Goal: Task Accomplishment & Management: Manage account settings

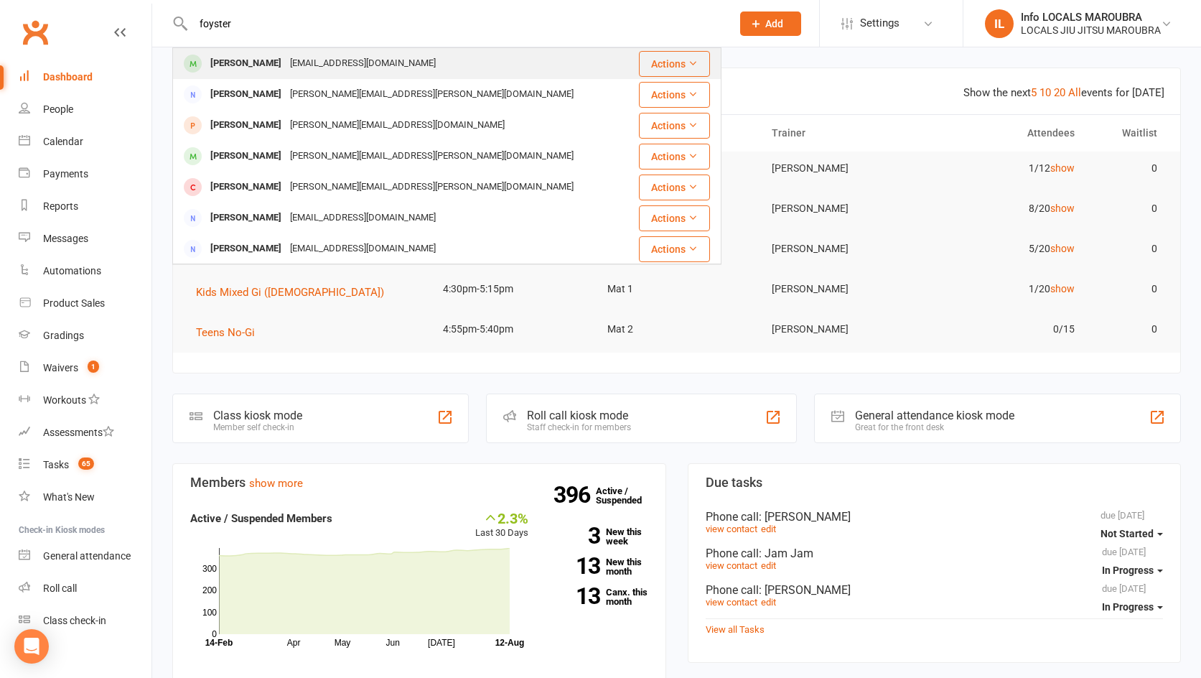
type input "foyster"
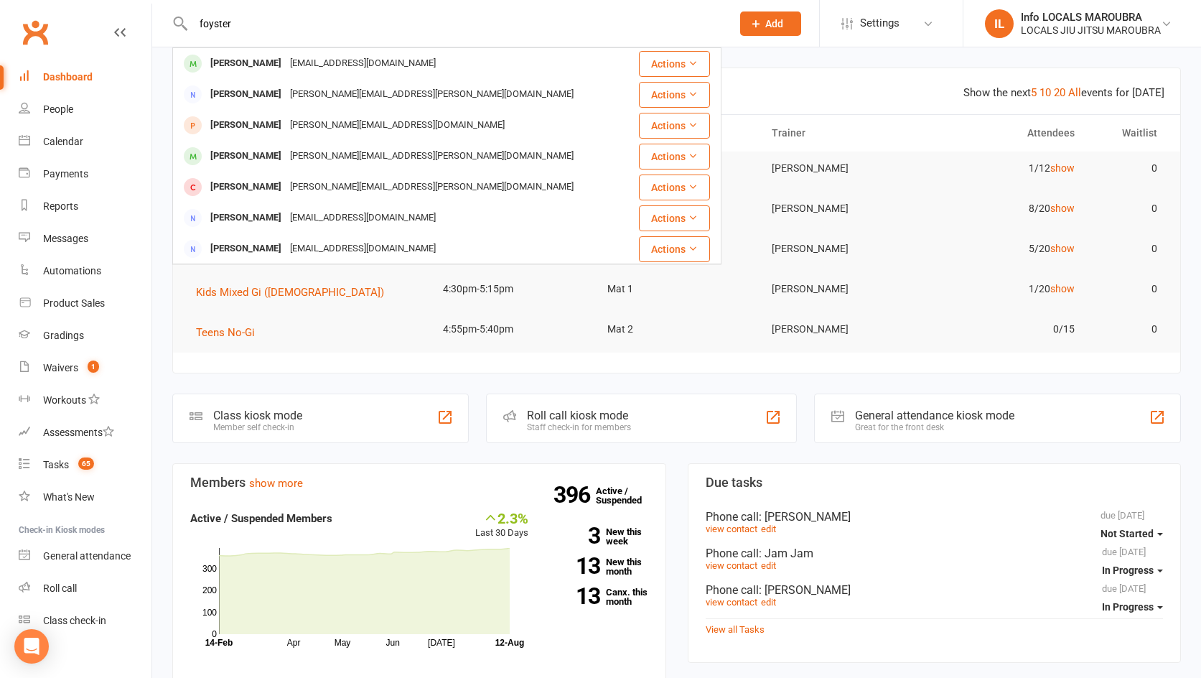
click at [240, 52] on div "Lucas Foyster gaby.dago@hotmail.com" at bounding box center [401, 63] width 454 height 29
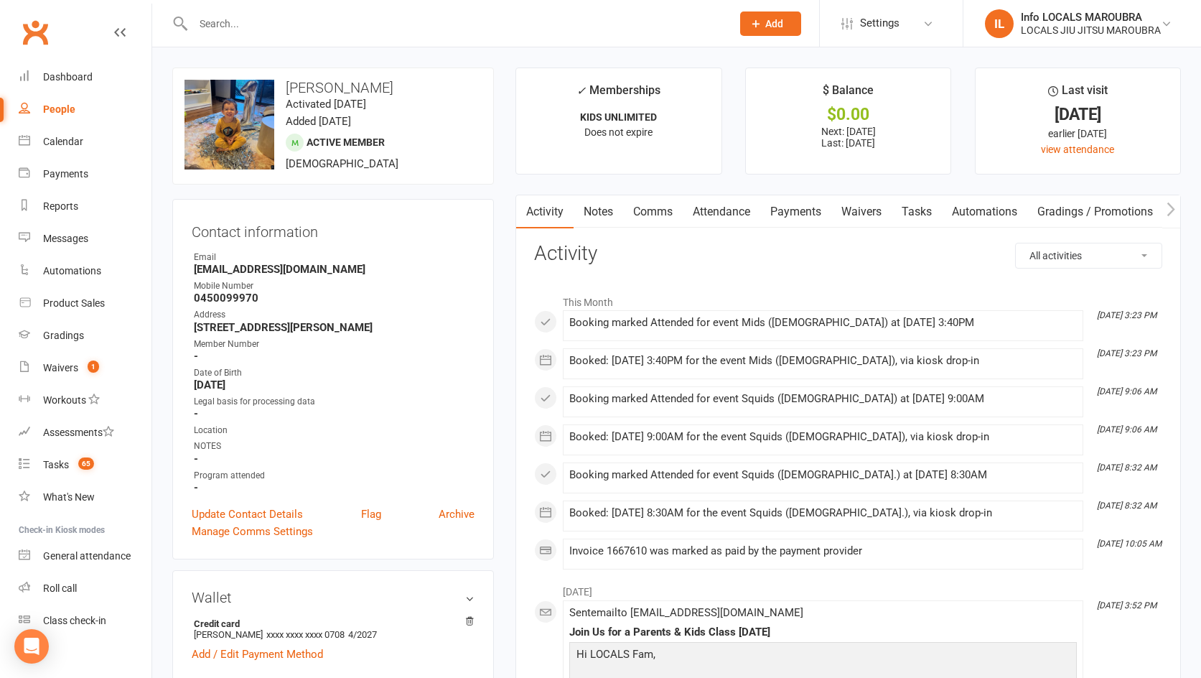
click at [722, 215] on link "Attendance" at bounding box center [722, 211] width 78 height 33
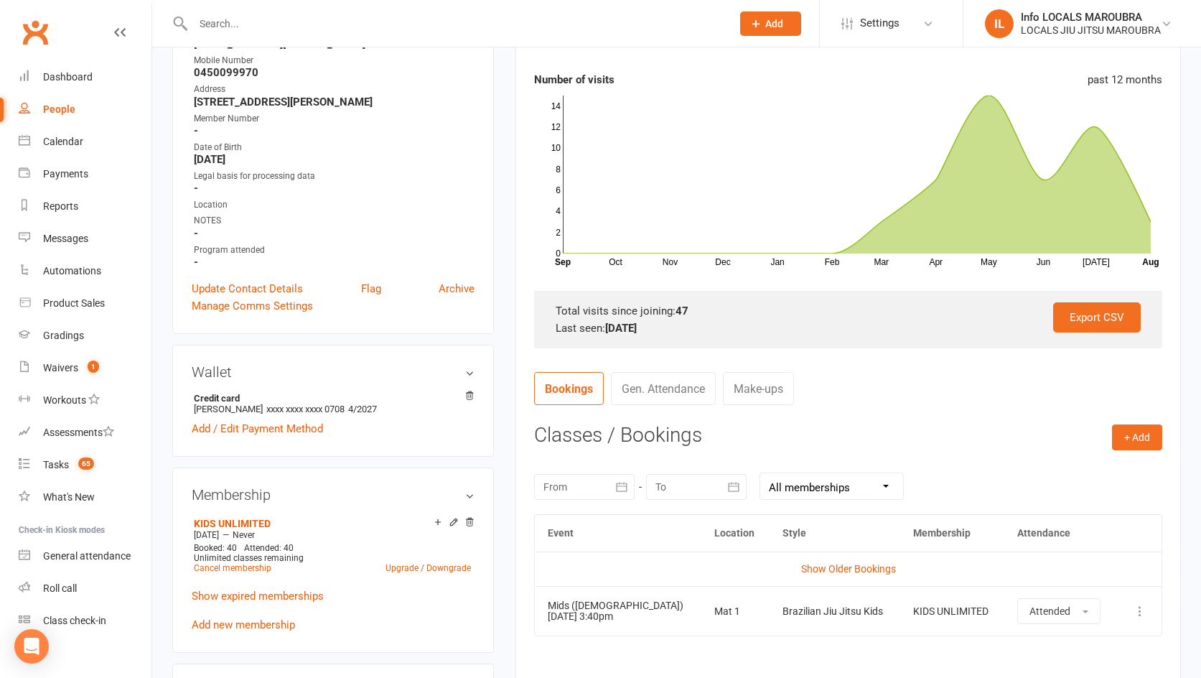
scroll to position [215, 0]
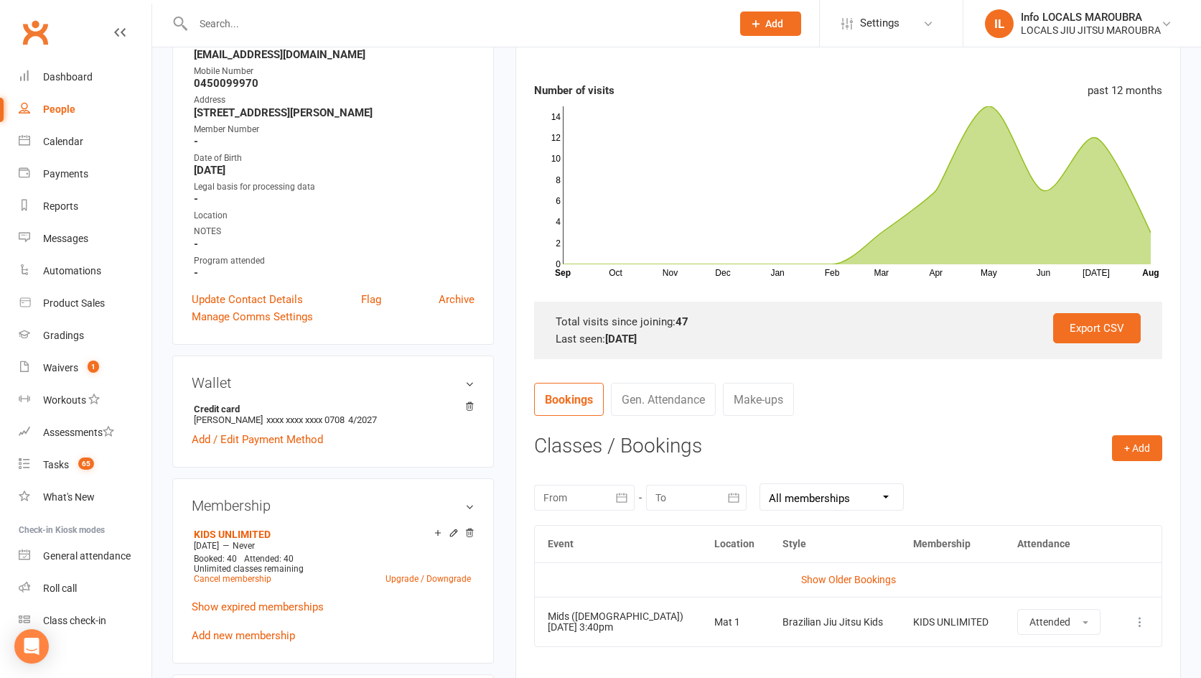
click at [983, 350] on div "Export CSV Total visits since joining: 47 Last seen: 12 Aug 2025" at bounding box center [848, 329] width 628 height 57
click at [411, 19] on input "text" at bounding box center [455, 24] width 533 height 20
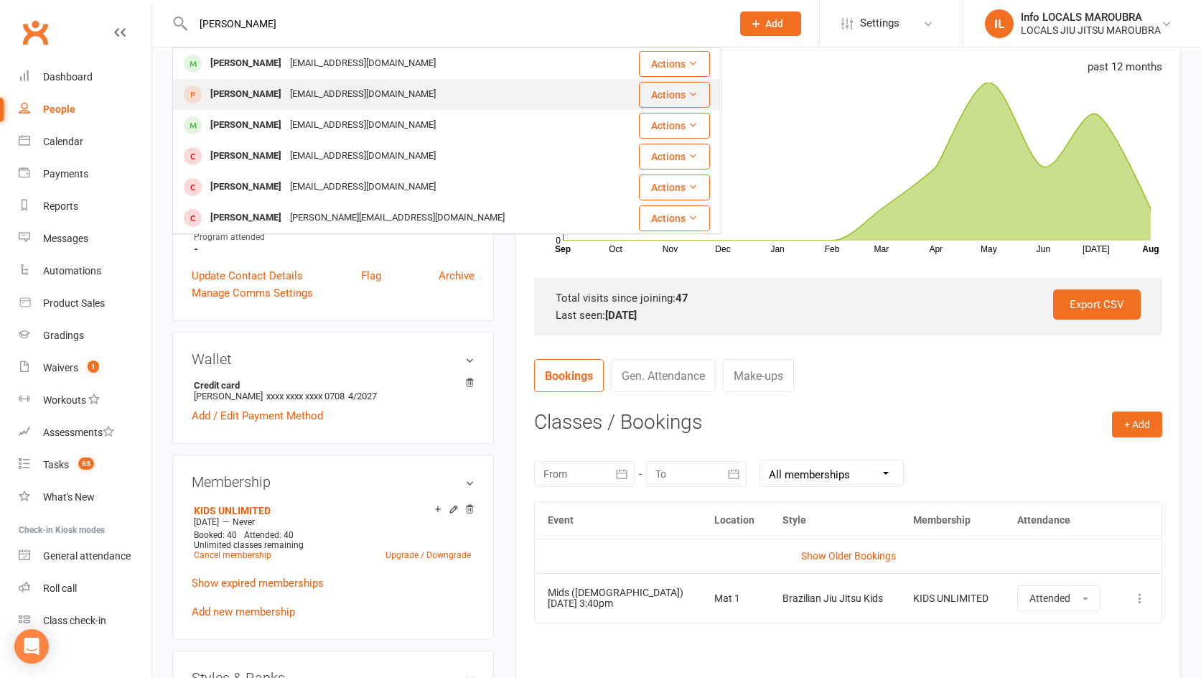
scroll to position [241, 0]
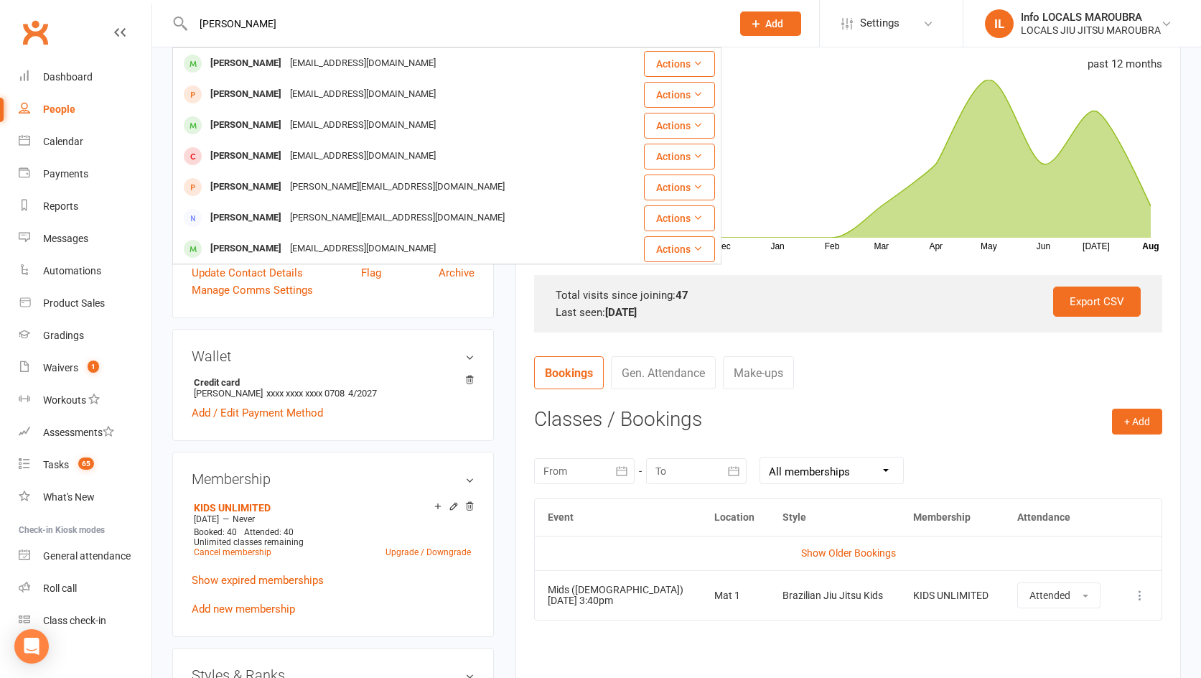
click at [220, 24] on input "ted mor" at bounding box center [455, 24] width 533 height 20
click at [217, 24] on input "ted mor" at bounding box center [455, 24] width 533 height 20
click at [214, 23] on input "ted mor" at bounding box center [455, 24] width 533 height 20
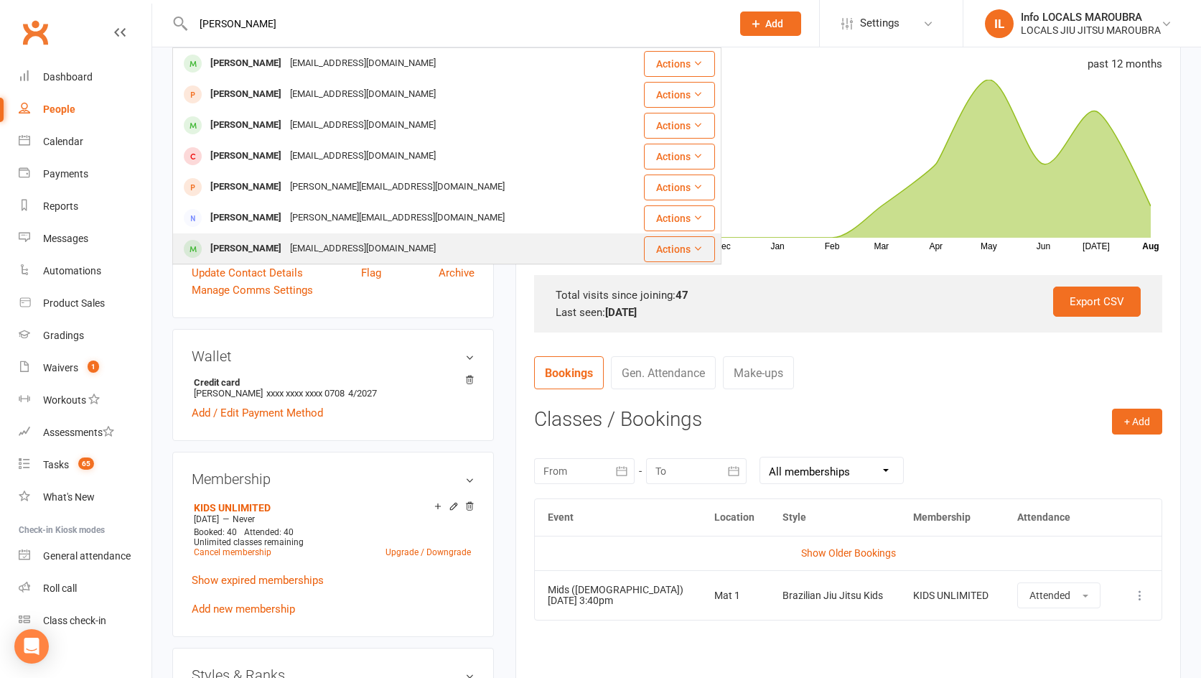
type input "ted mor"
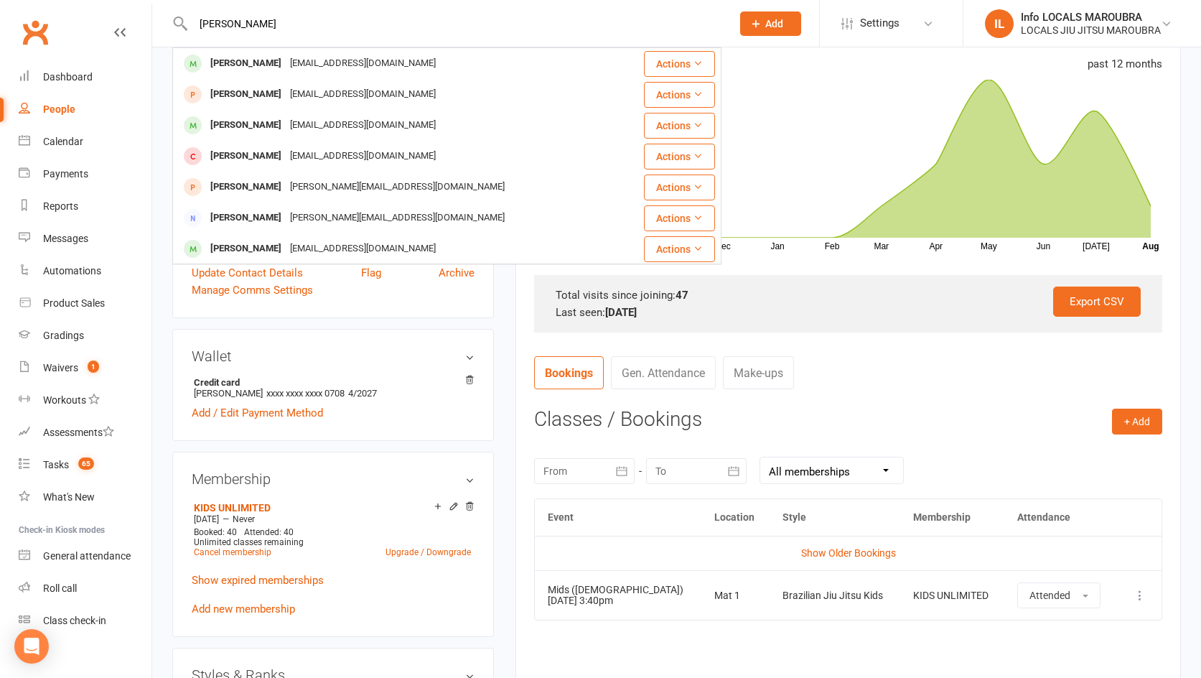
click at [242, 251] on div "Theodore Morris" at bounding box center [246, 248] width 80 height 21
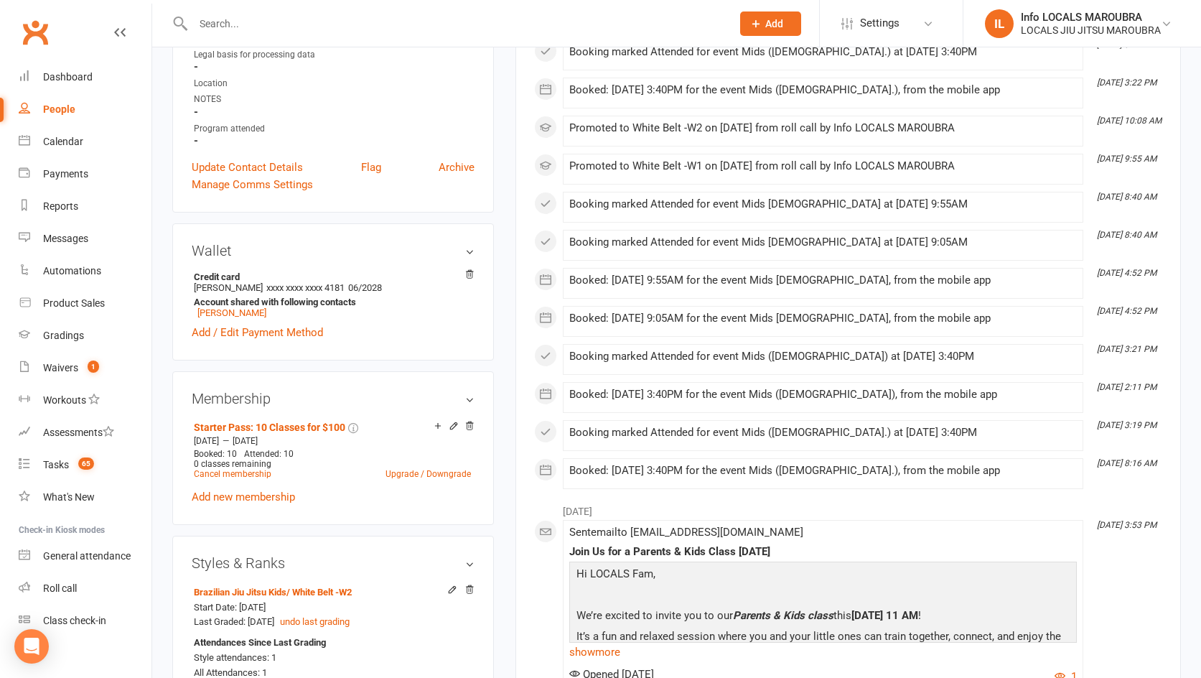
scroll to position [340, 0]
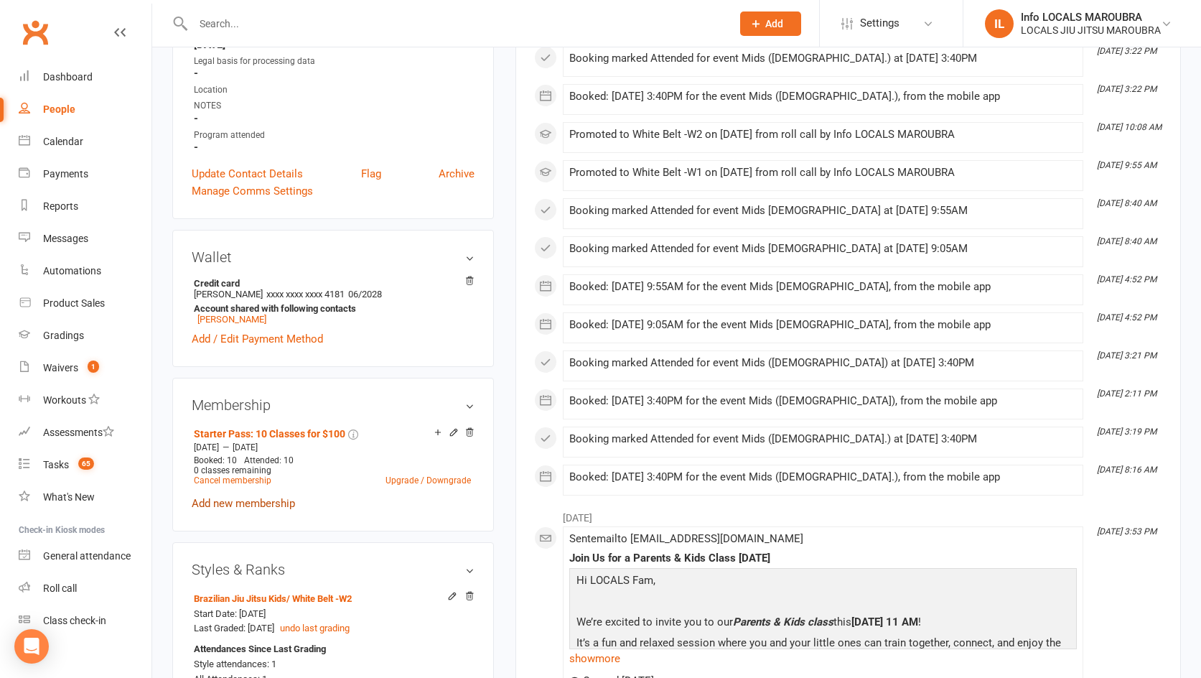
click at [264, 505] on link "Add new membership" at bounding box center [243, 503] width 103 height 13
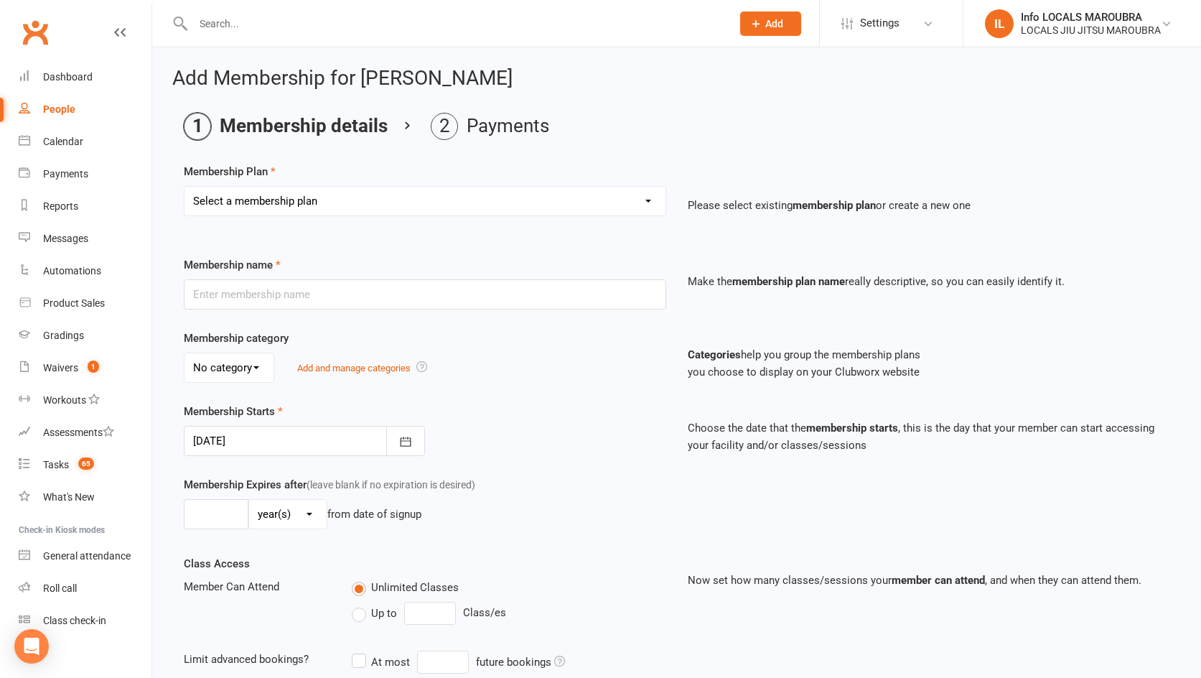
click at [319, 202] on select "Select a membership plan Create new Membership Plan ADULTS UNLIMITED ADULTS 2 X…" at bounding box center [424, 201] width 481 height 29
select select "9"
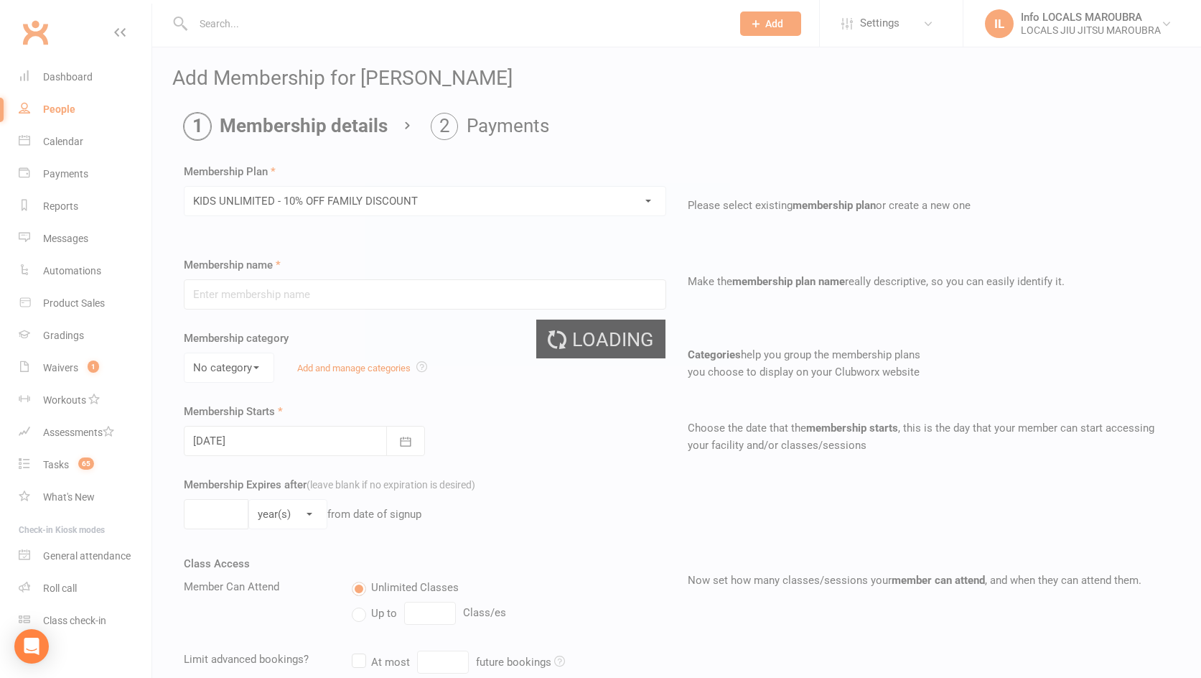
type input "KIDS UNLIMITED - 10% OFF FAMILY DISCOUNT"
select select "1"
type input "0"
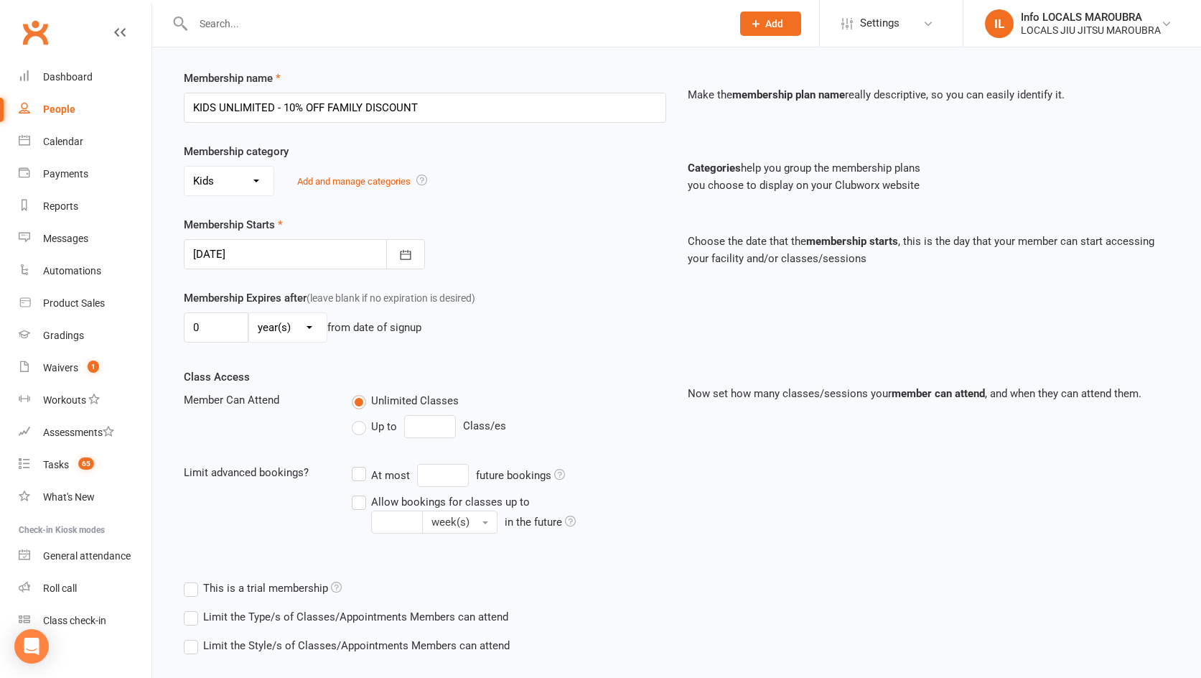
scroll to position [263, 0]
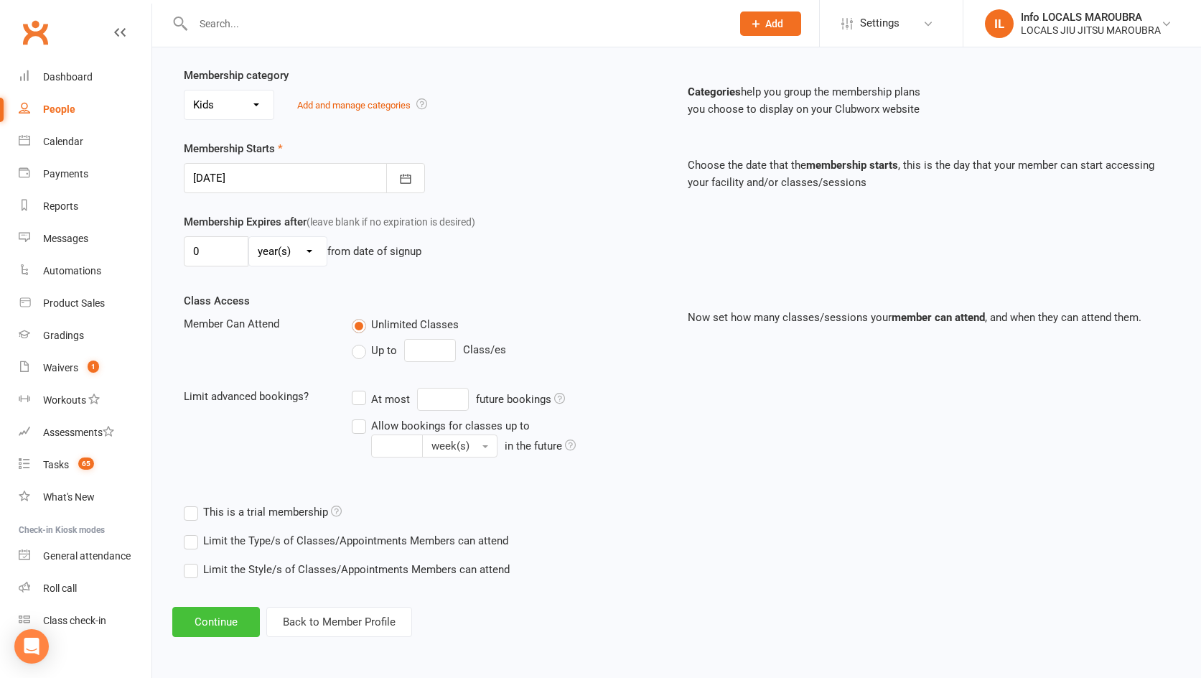
click at [231, 613] on button "Continue" at bounding box center [216, 622] width 88 height 30
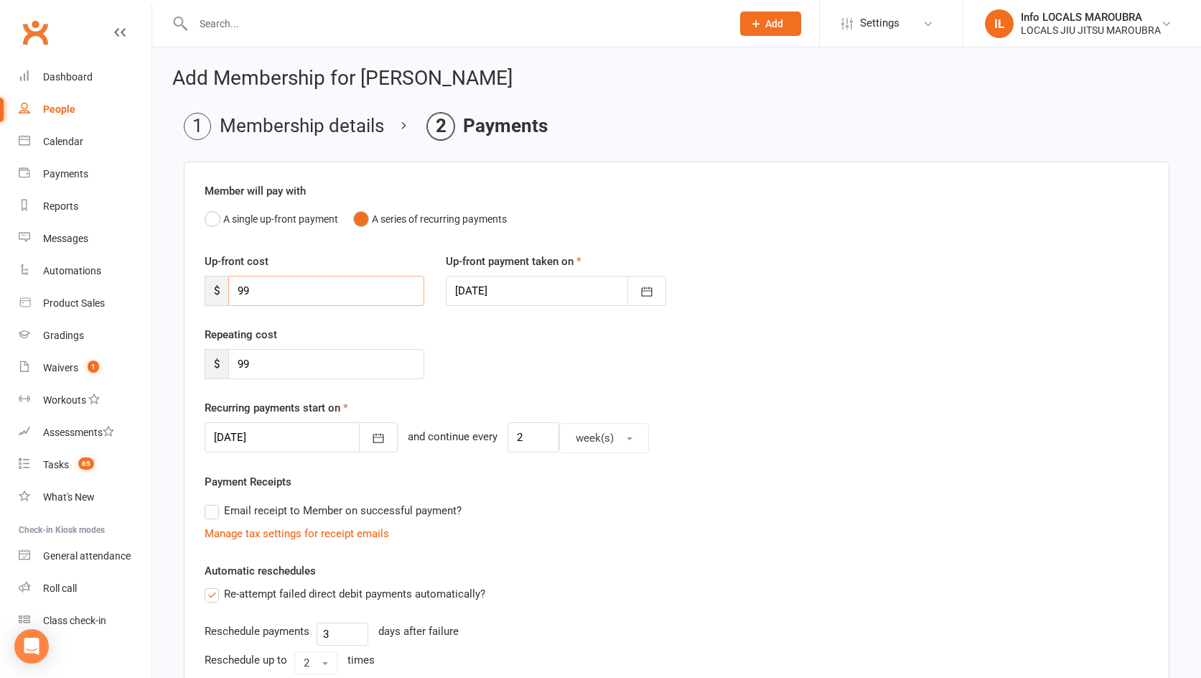
click at [357, 288] on input "99" at bounding box center [326, 291] width 196 height 30
click at [355, 288] on input "99" at bounding box center [326, 291] width 196 height 30
click at [355, 289] on input "99" at bounding box center [326, 291] width 196 height 30
drag, startPoint x: 355, startPoint y: 289, endPoint x: 211, endPoint y: 299, distance: 143.9
click at [211, 299] on div "$ 99" at bounding box center [315, 291] width 220 height 30
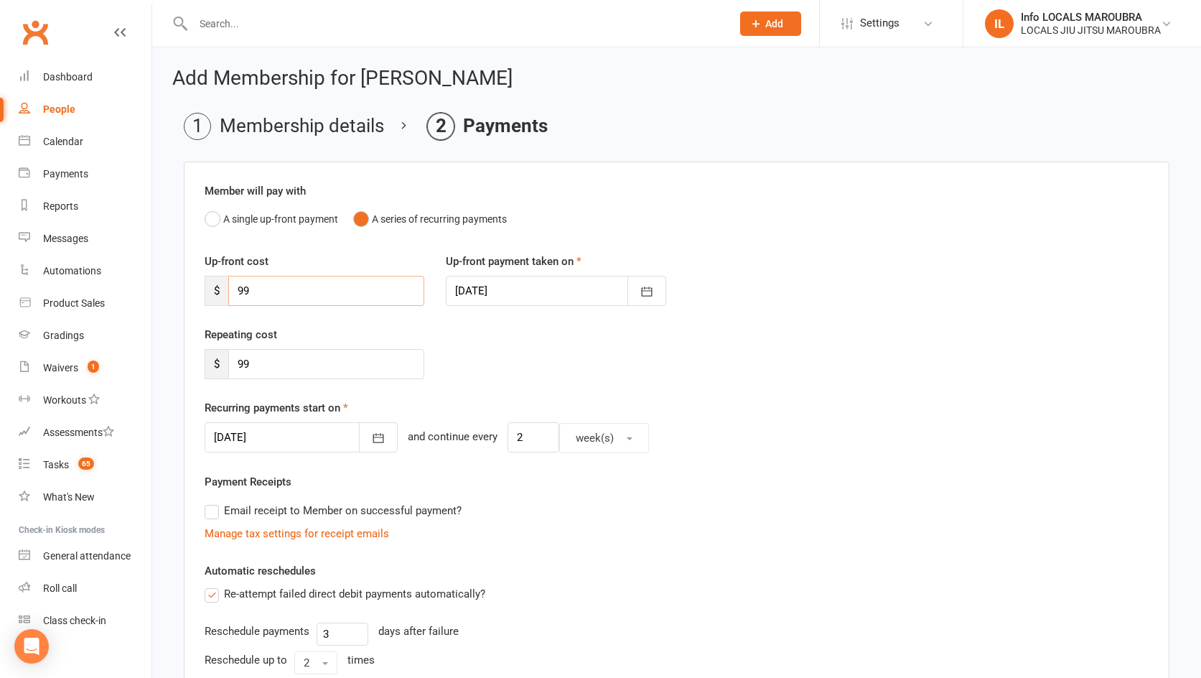
drag, startPoint x: 259, startPoint y: 294, endPoint x: 213, endPoint y: 284, distance: 47.0
click at [214, 286] on div "$ 99" at bounding box center [315, 291] width 220 height 30
click at [416, 329] on div "Repeating cost $ 99" at bounding box center [314, 352] width 241 height 53
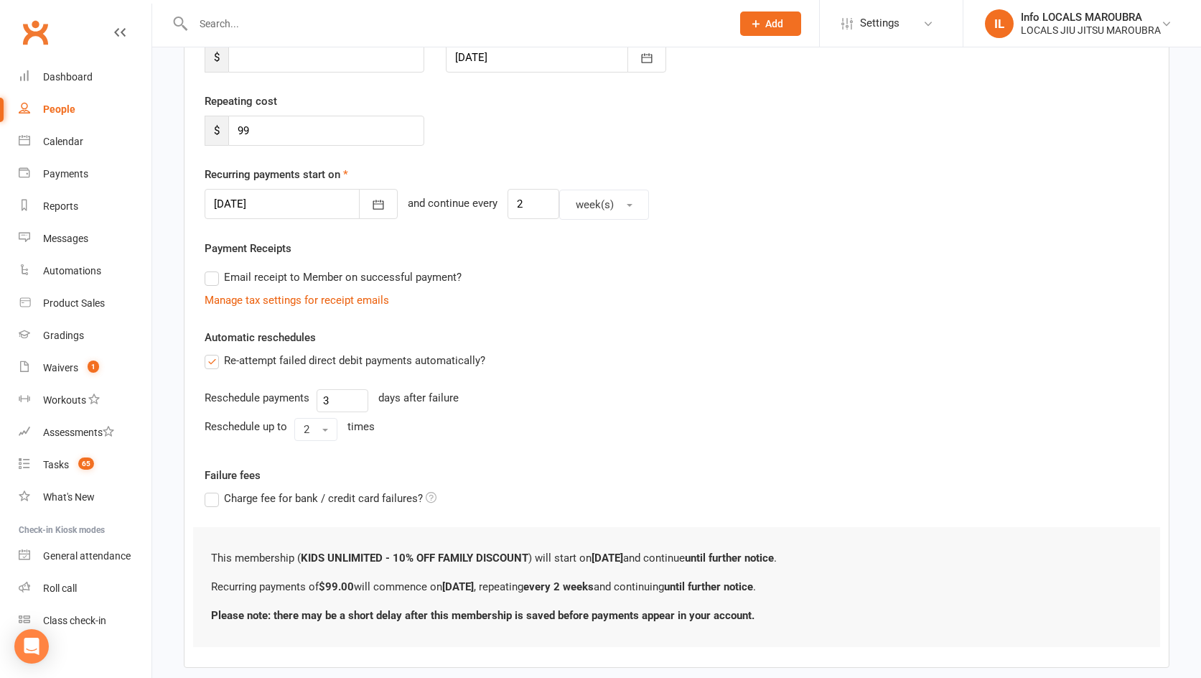
scroll to position [309, 0]
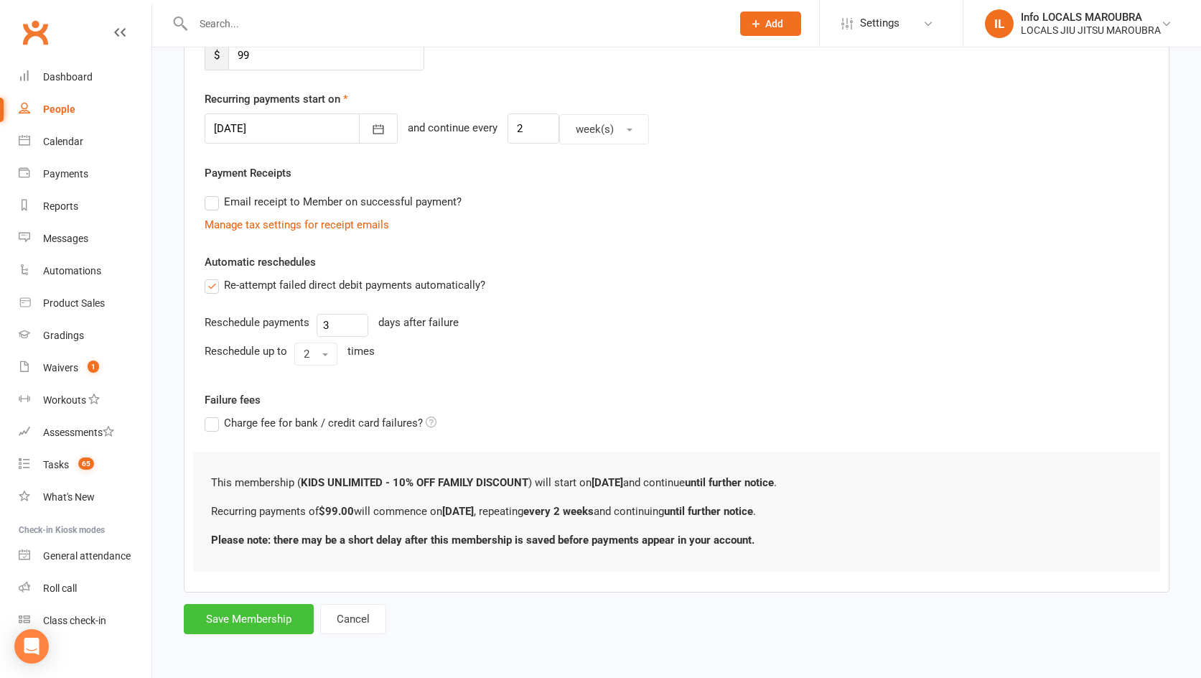
click at [245, 610] on button "Save Membership" at bounding box center [249, 619] width 130 height 30
type input "0"
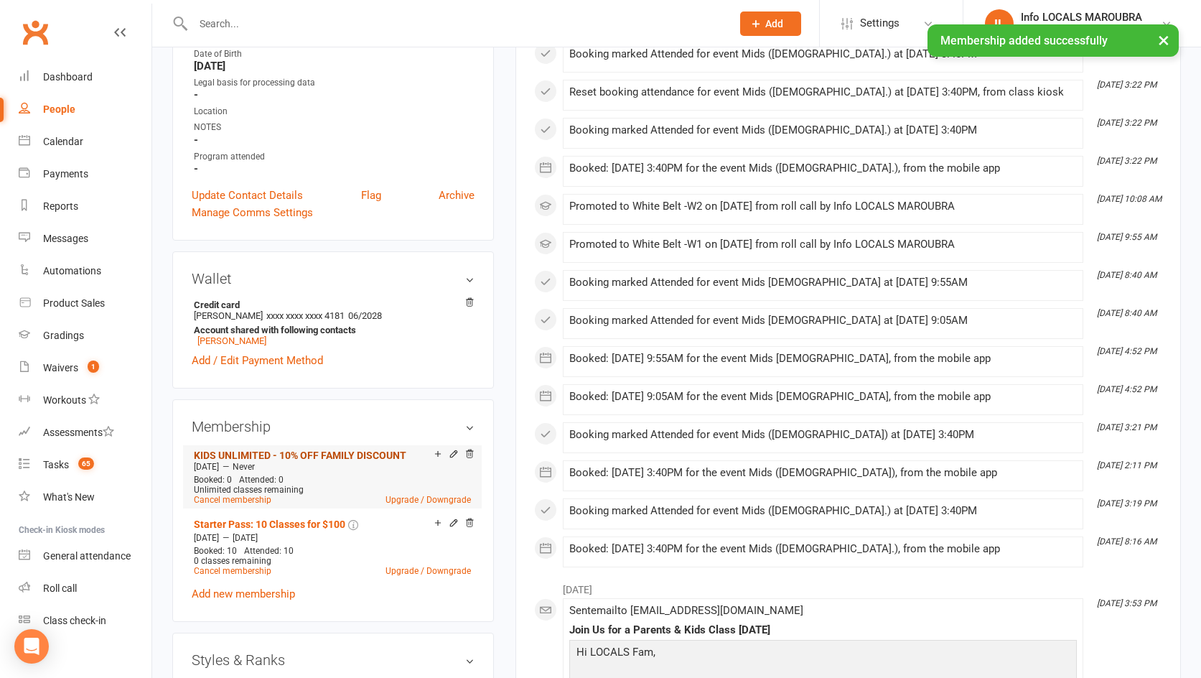
scroll to position [324, 0]
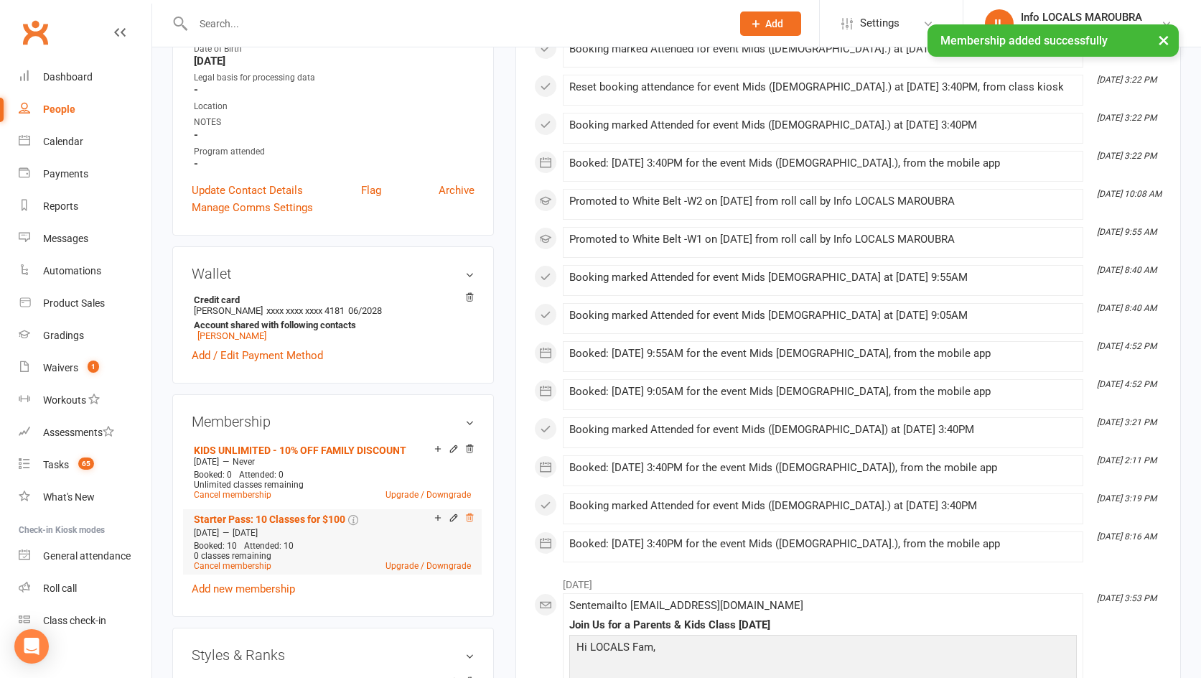
click at [470, 515] on icon at bounding box center [469, 518] width 10 height 10
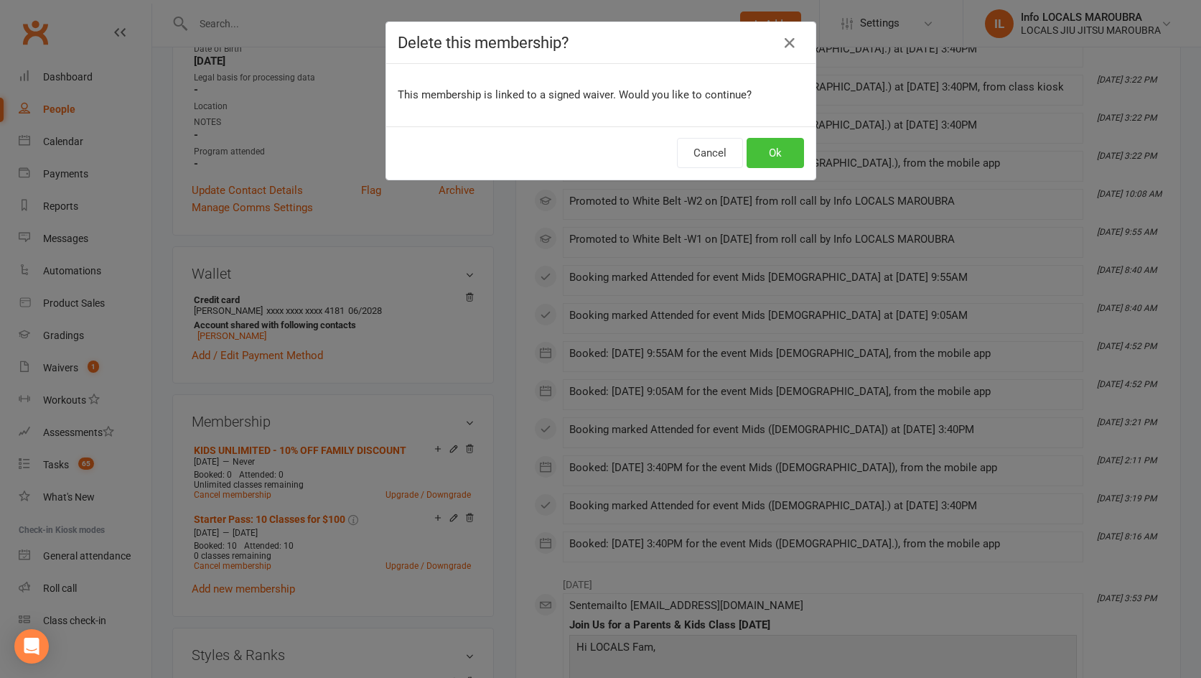
click at [777, 152] on button "Ok" at bounding box center [775, 153] width 57 height 30
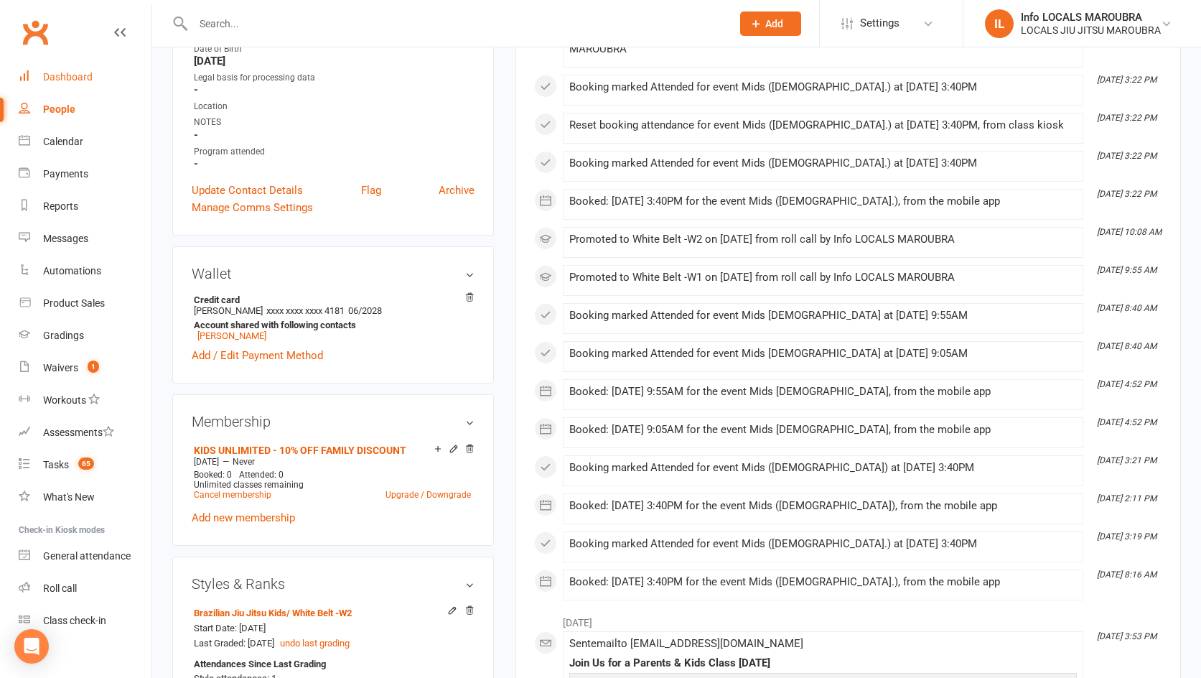
click at [100, 77] on link "Dashboard" at bounding box center [85, 77] width 133 height 32
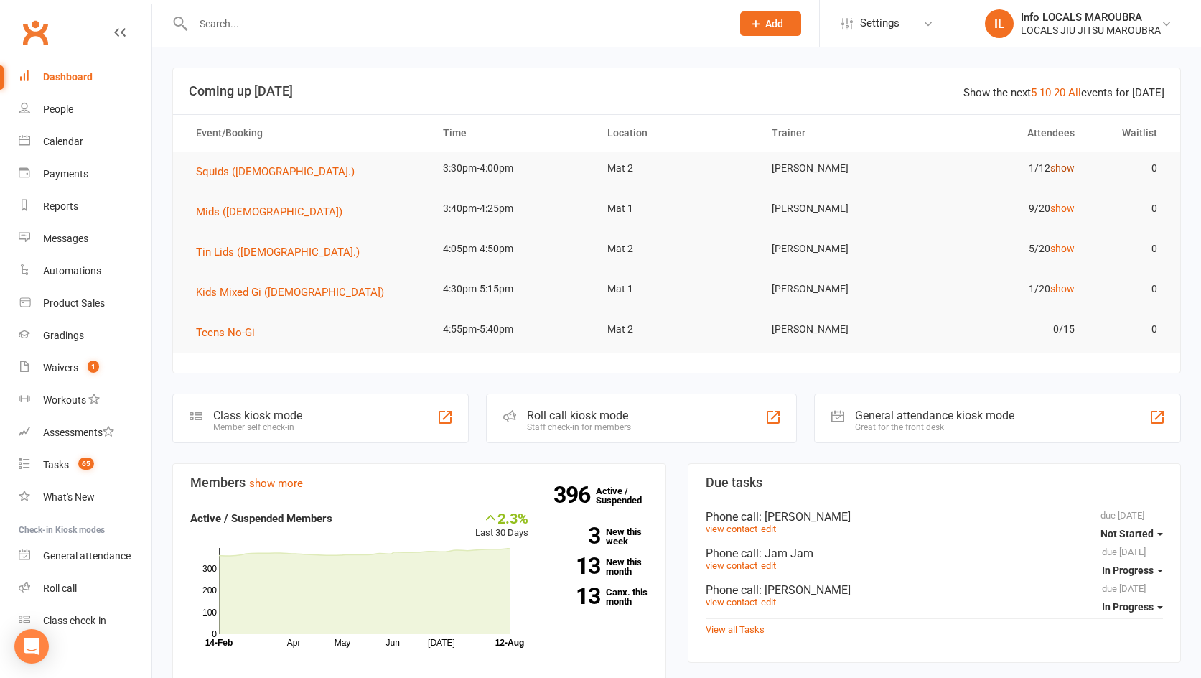
click at [1062, 170] on link "show" at bounding box center [1062, 167] width 24 height 11
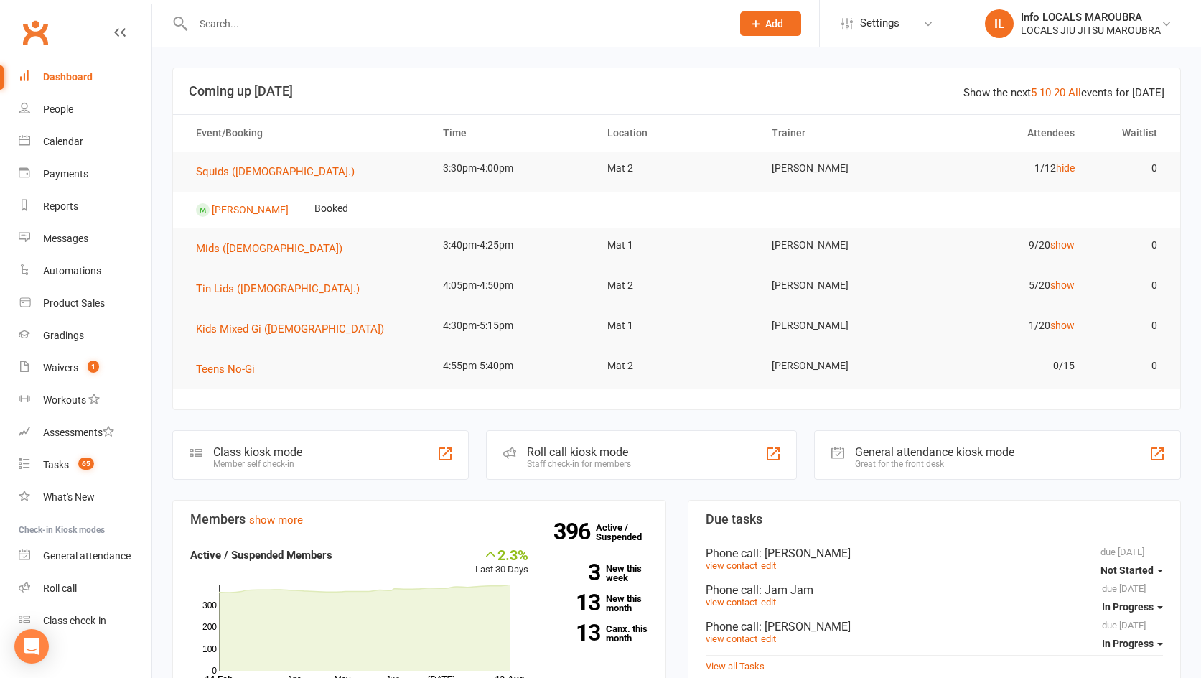
click at [1074, 261] on td "9/20 show" at bounding box center [1005, 245] width 164 height 34
click at [1068, 245] on link "show" at bounding box center [1062, 244] width 24 height 11
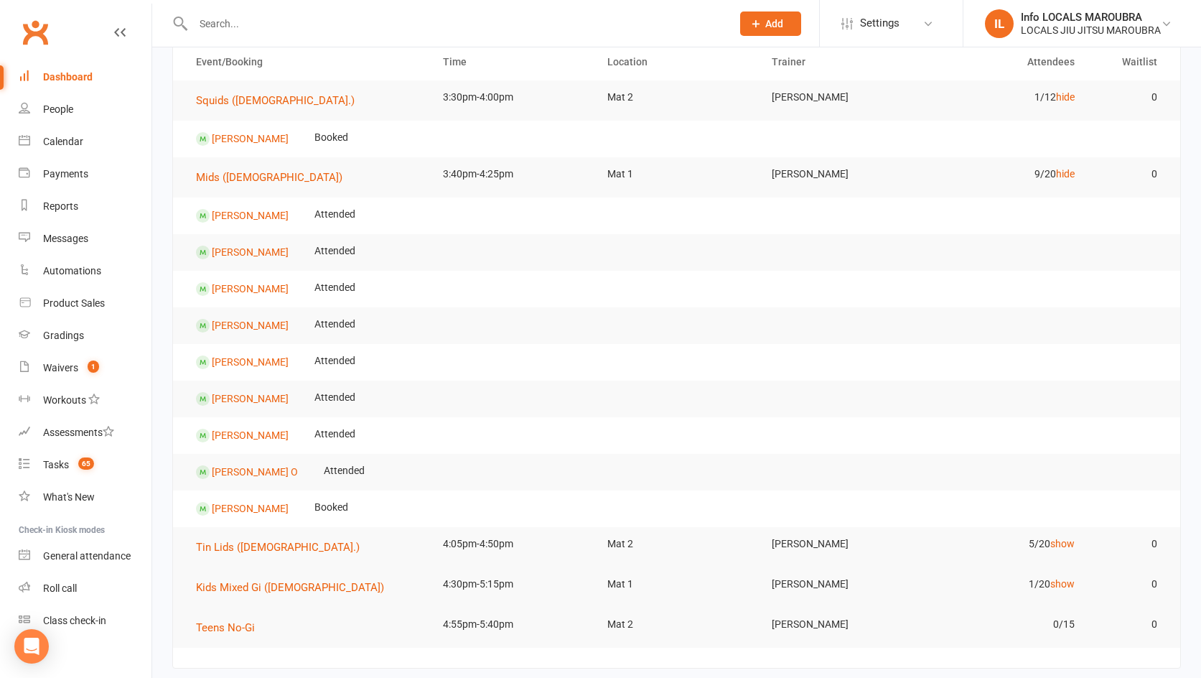
scroll to position [93, 0]
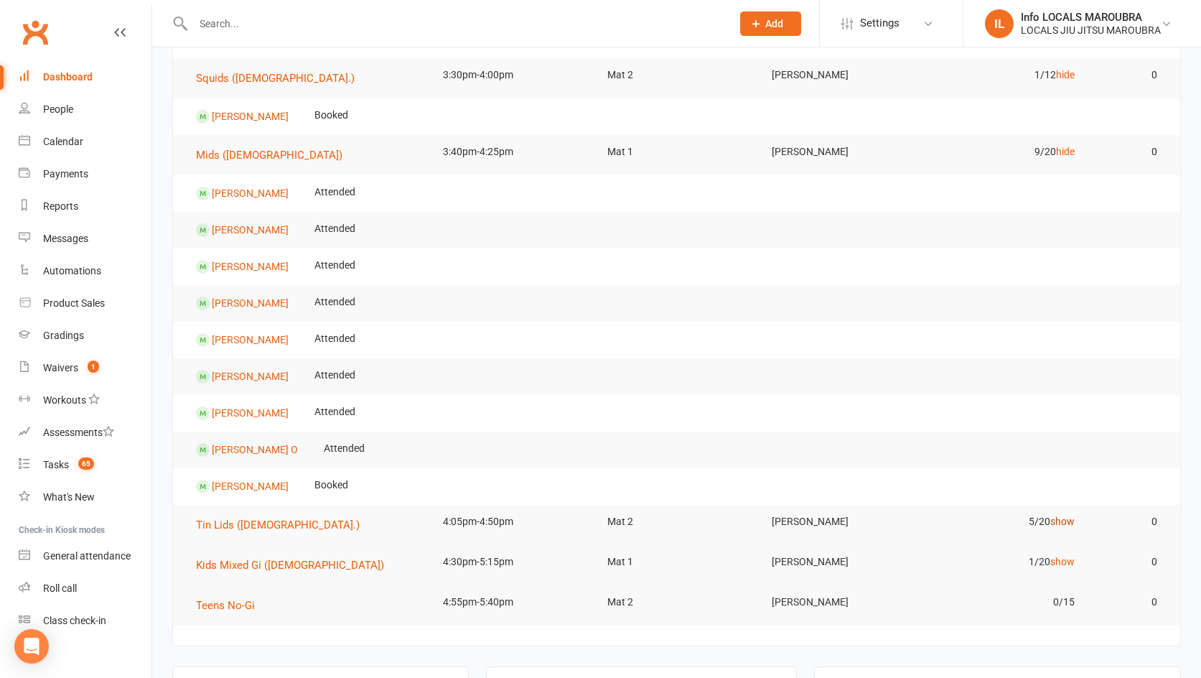
click at [1060, 523] on link "show" at bounding box center [1062, 520] width 24 height 11
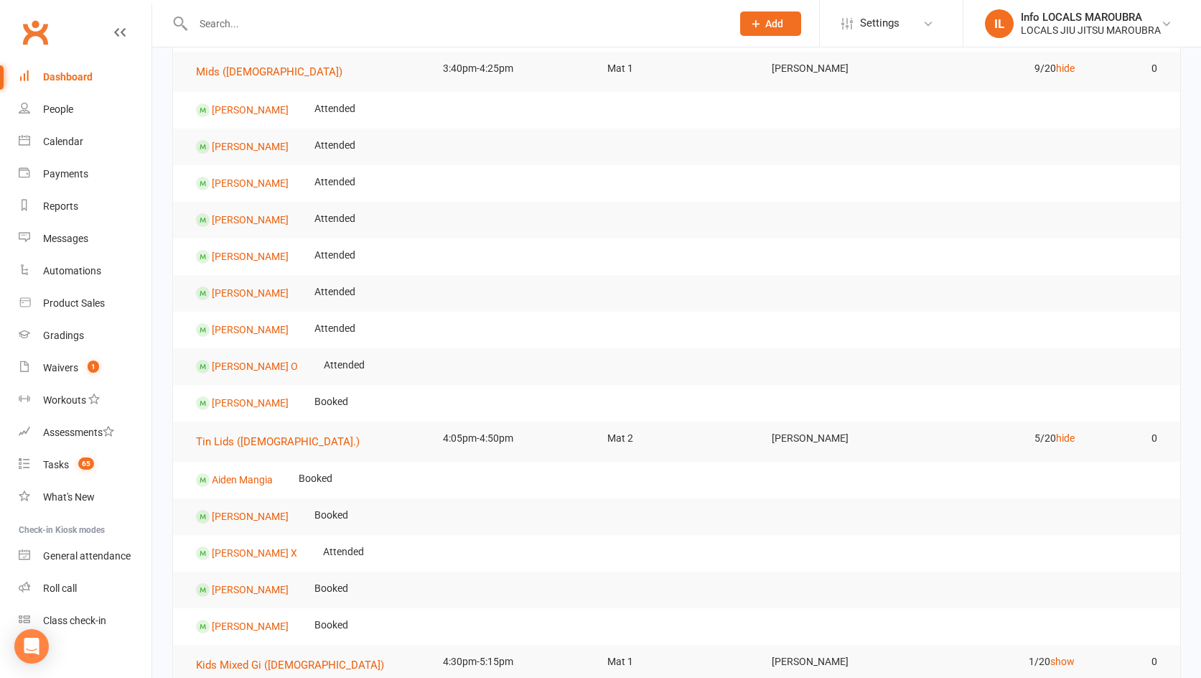
scroll to position [0, 0]
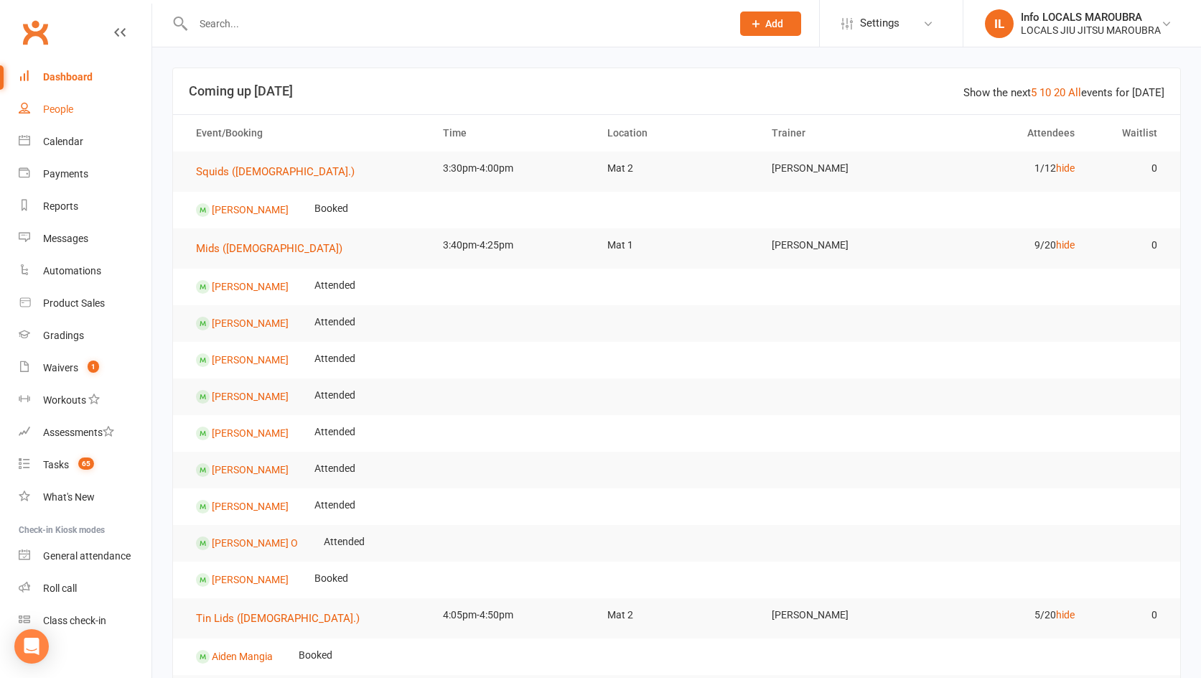
click at [64, 111] on div "People" at bounding box center [58, 108] width 30 height 11
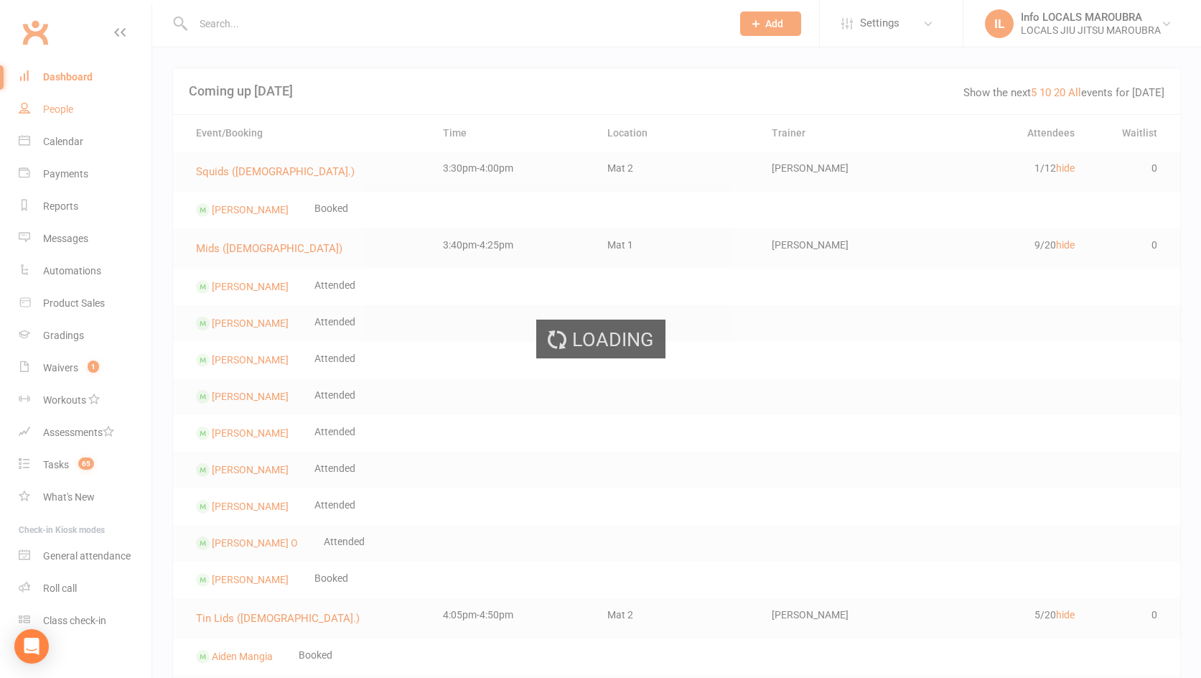
select select "100"
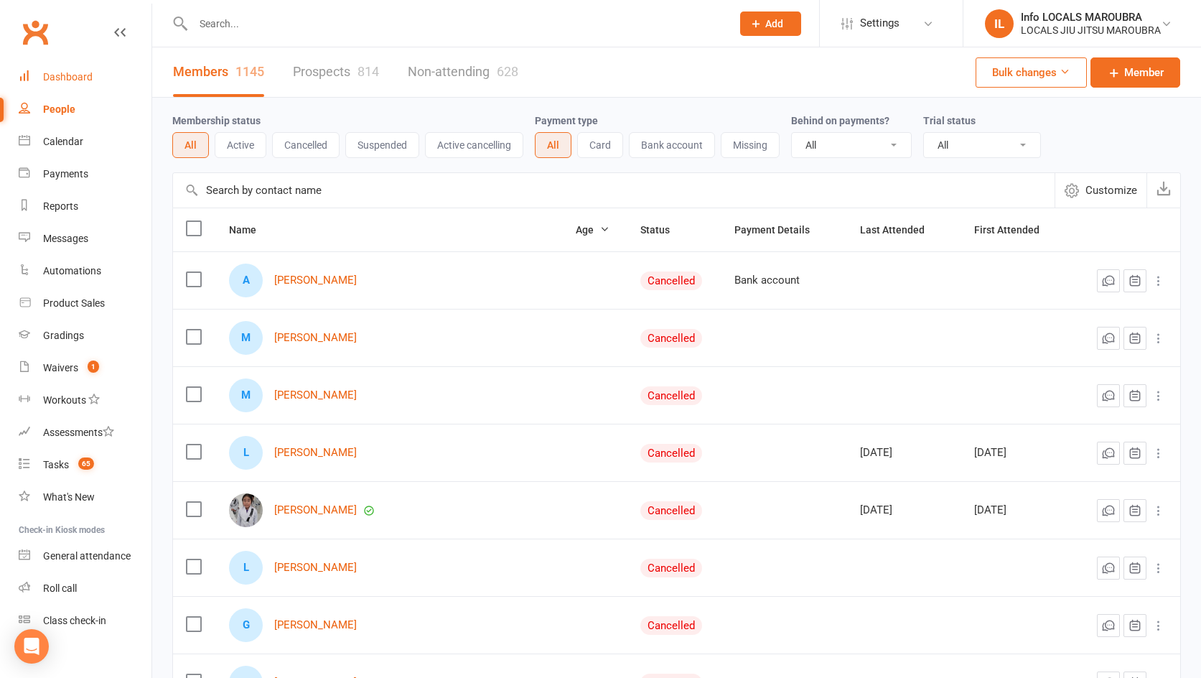
click at [83, 82] on div "Dashboard" at bounding box center [68, 76] width 50 height 11
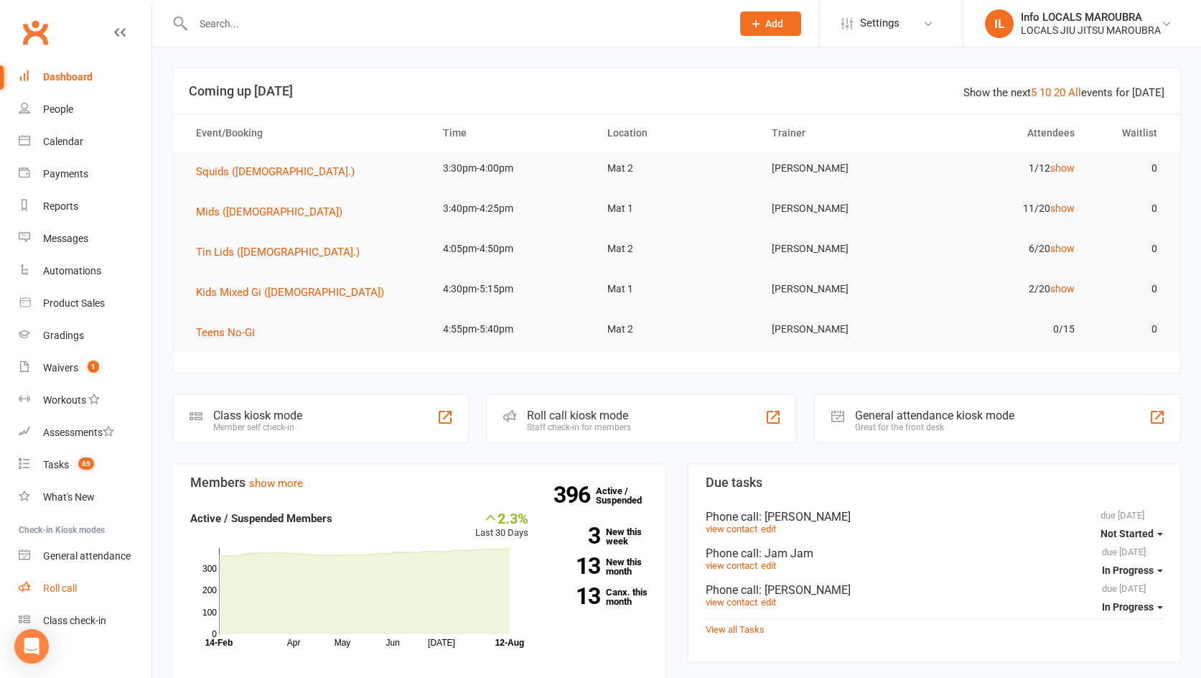
click at [65, 586] on div "Roll call" at bounding box center [60, 587] width 34 height 11
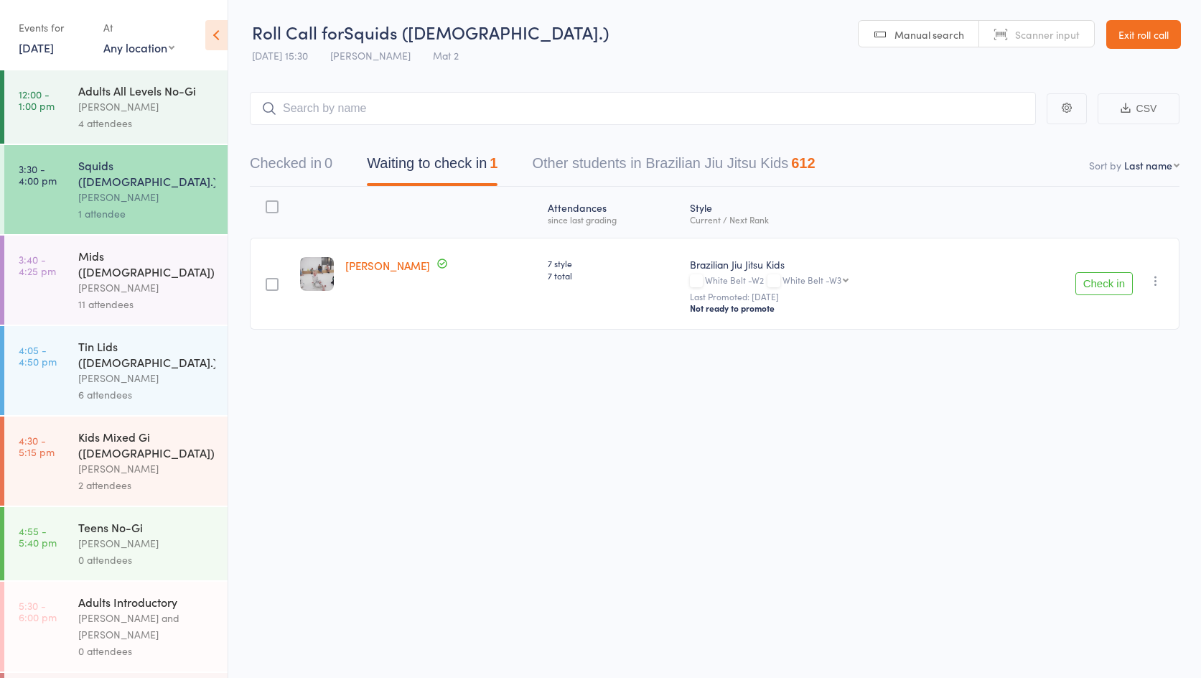
click at [121, 279] on div "[PERSON_NAME]" at bounding box center [146, 287] width 137 height 17
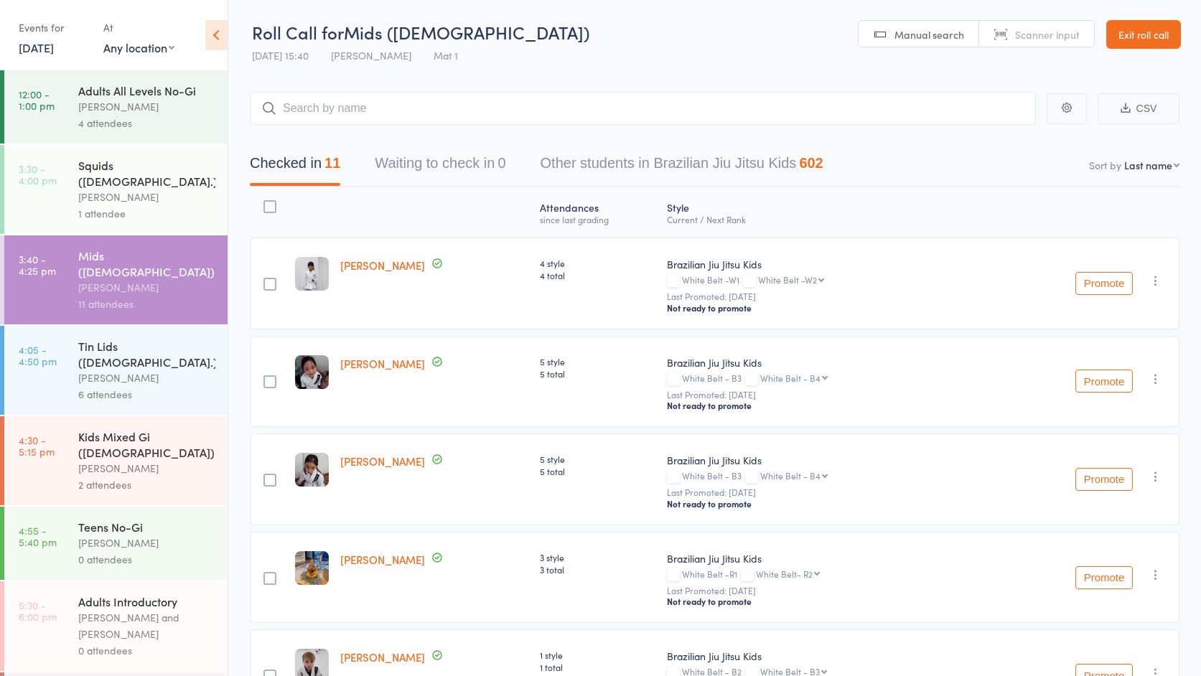
click at [1128, 42] on link "Exit roll call" at bounding box center [1143, 34] width 75 height 29
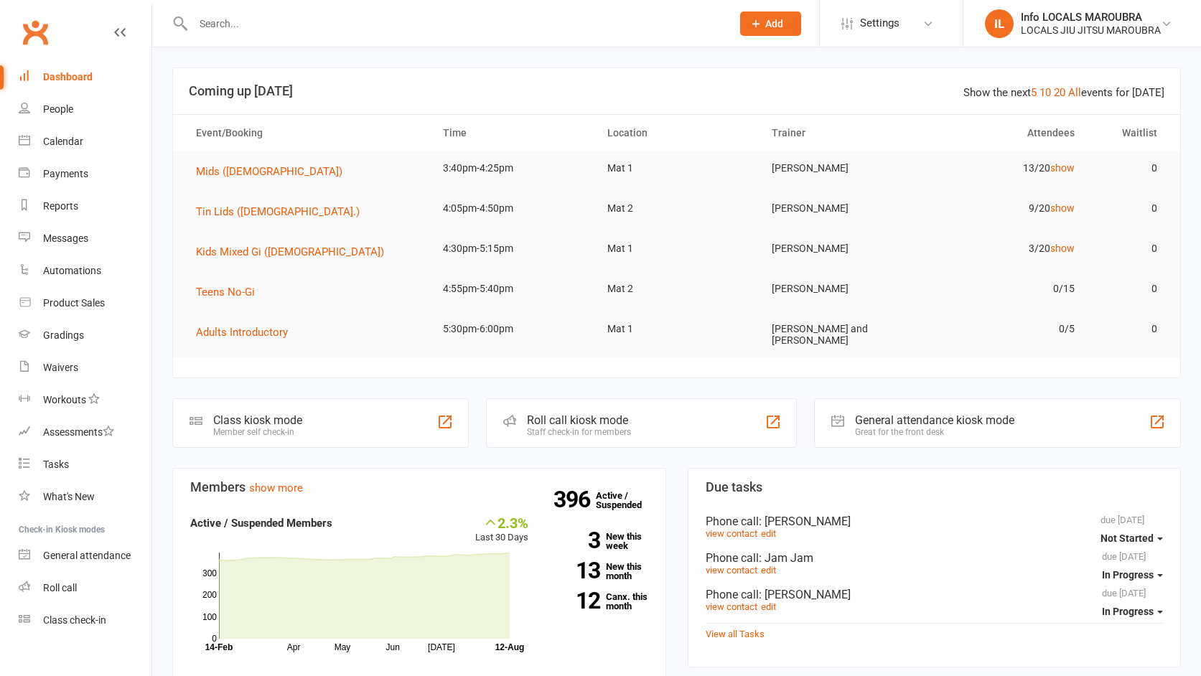
click at [384, 15] on input "text" at bounding box center [455, 24] width 533 height 20
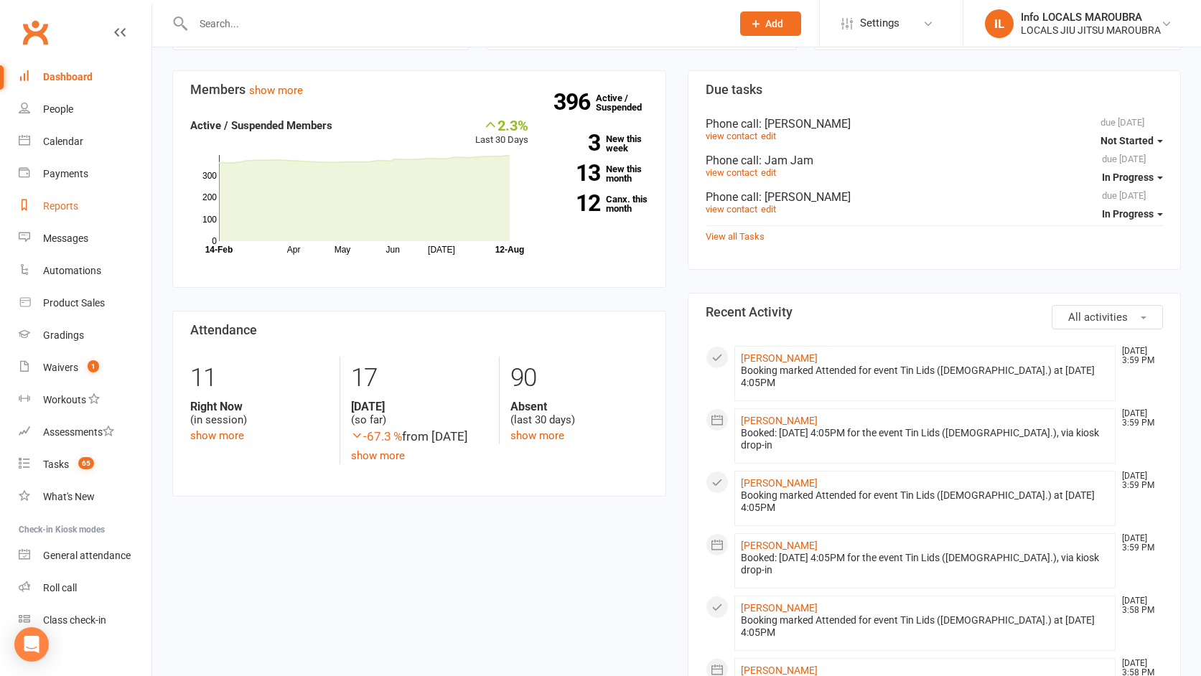
scroll to position [397, 0]
click at [71, 234] on div "Messages" at bounding box center [65, 238] width 45 height 11
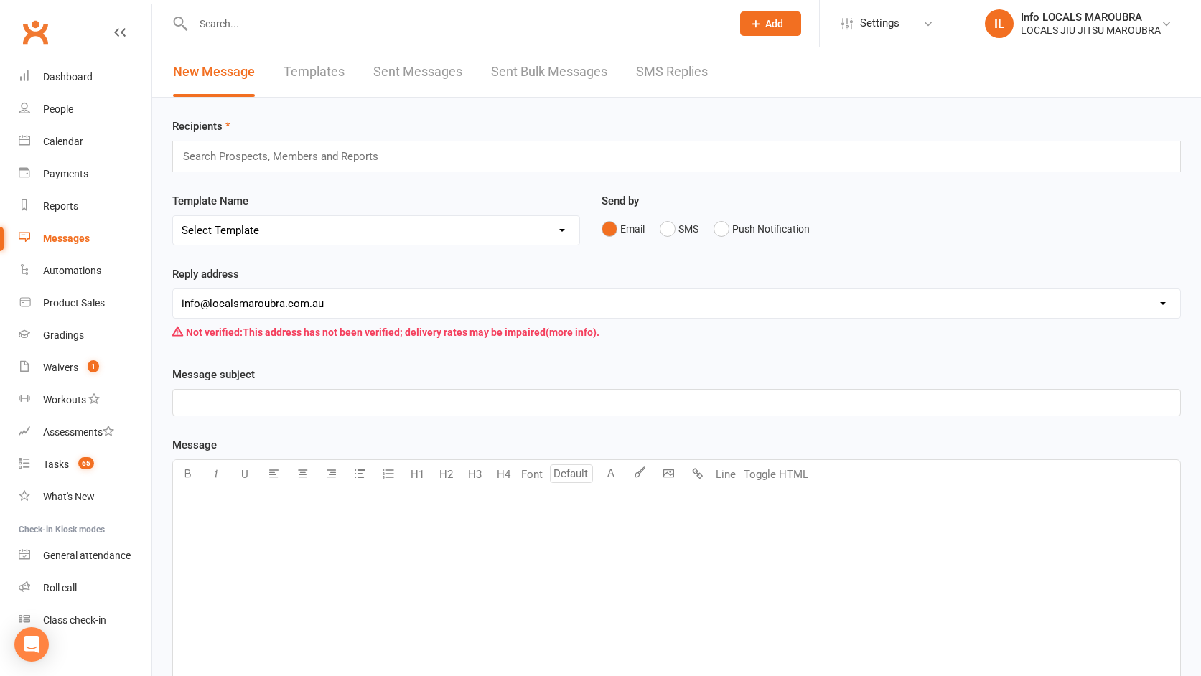
click at [575, 66] on link "Sent Bulk Messages" at bounding box center [549, 72] width 116 height 50
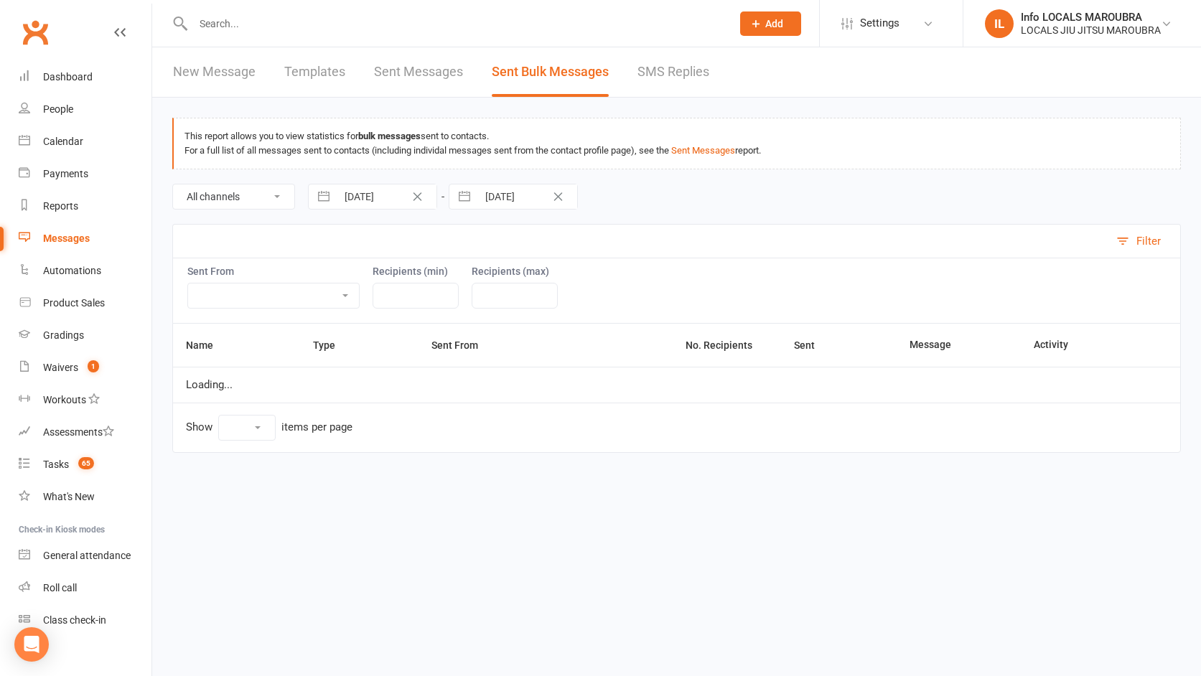
select select "10"
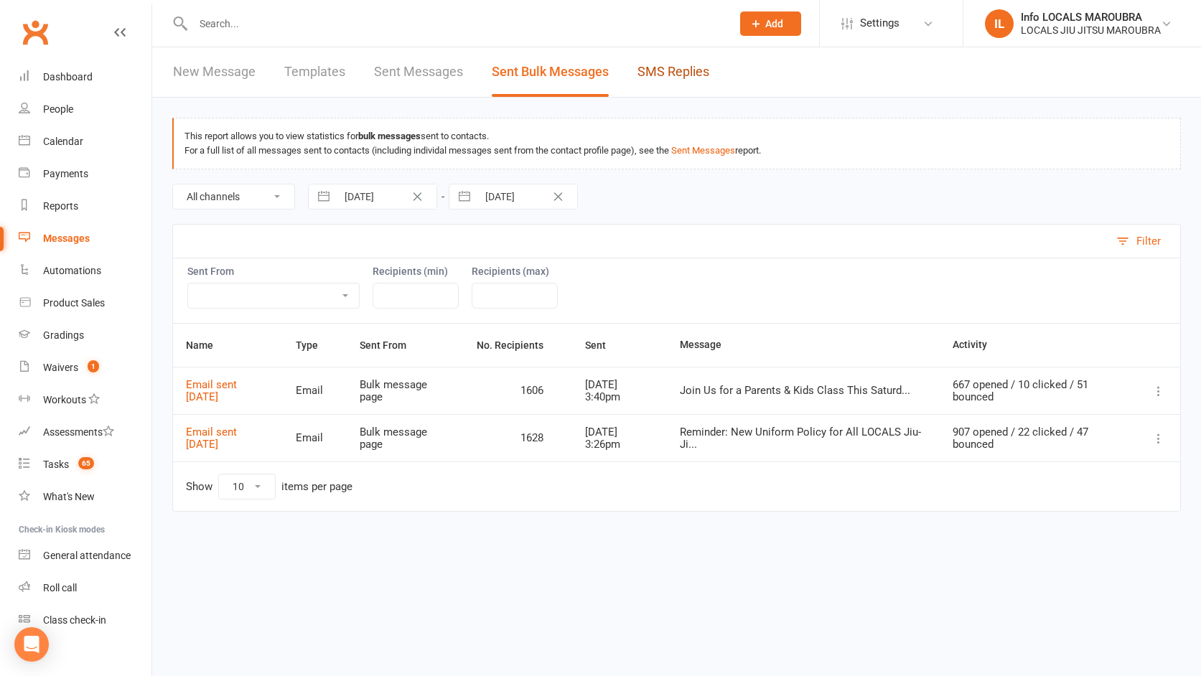
click at [654, 77] on link "SMS Replies" at bounding box center [673, 72] width 72 height 50
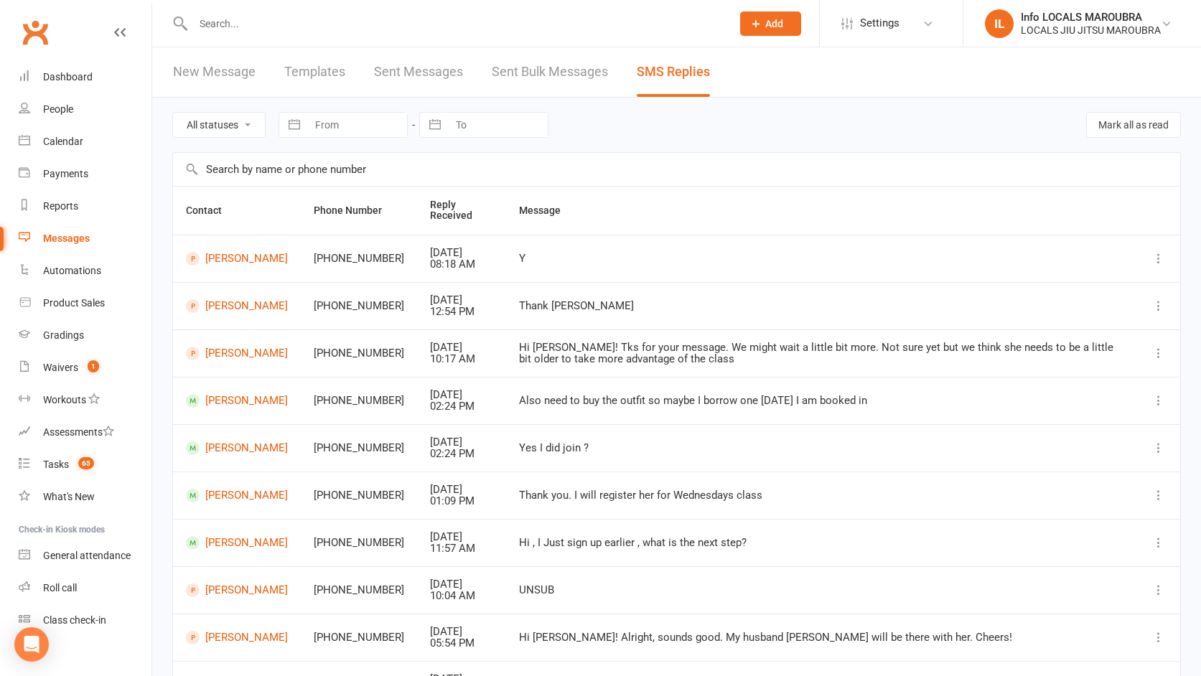
click at [558, 81] on link "Sent Bulk Messages" at bounding box center [550, 72] width 116 height 50
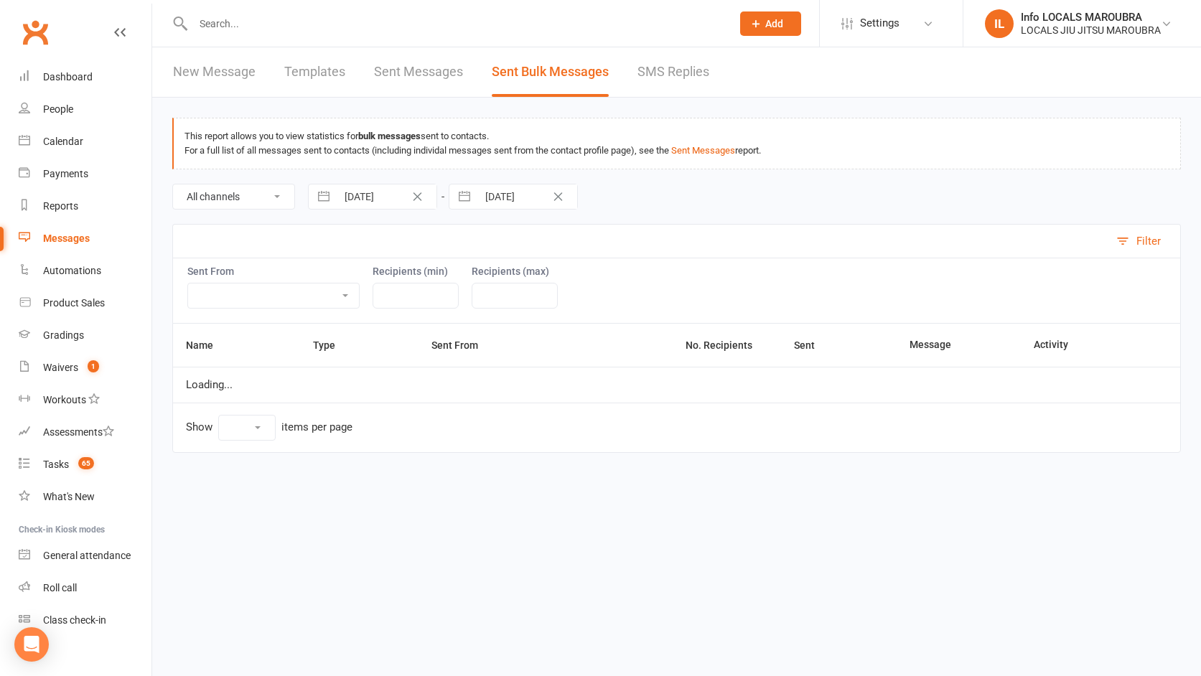
select select "10"
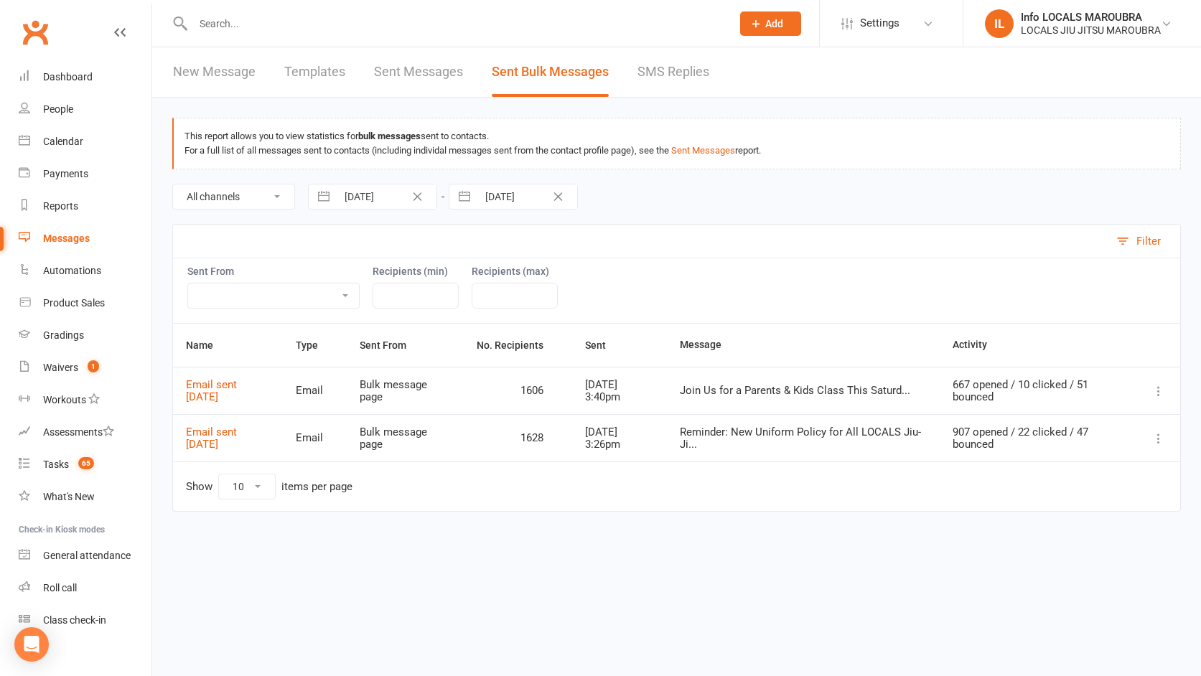
click at [622, 19] on input "text" at bounding box center [455, 24] width 533 height 20
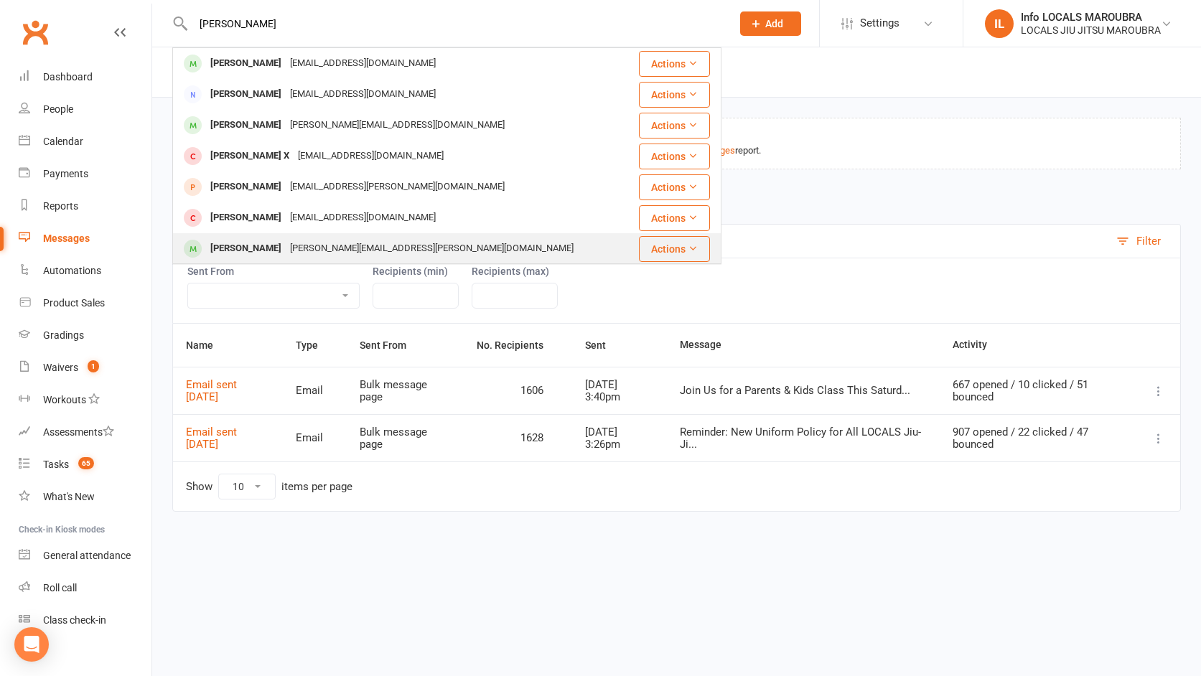
type input "[PERSON_NAME]"
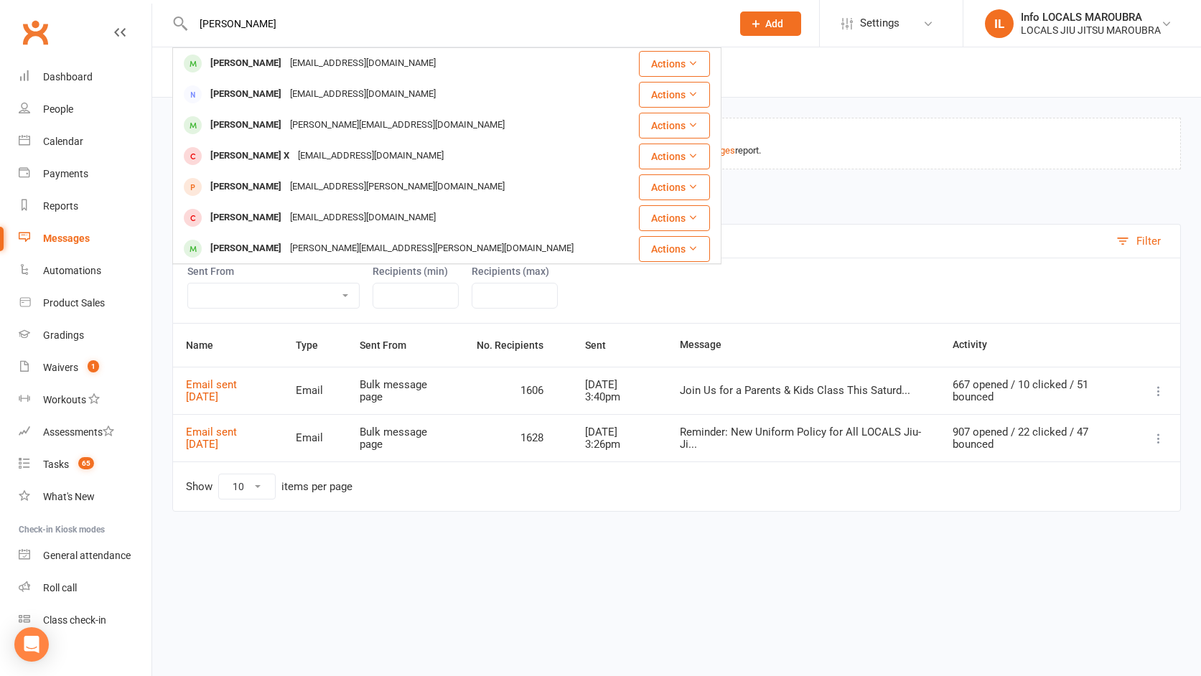
click at [385, 239] on div "[PERSON_NAME][EMAIL_ADDRESS][PERSON_NAME][DOMAIN_NAME]" at bounding box center [432, 248] width 292 height 21
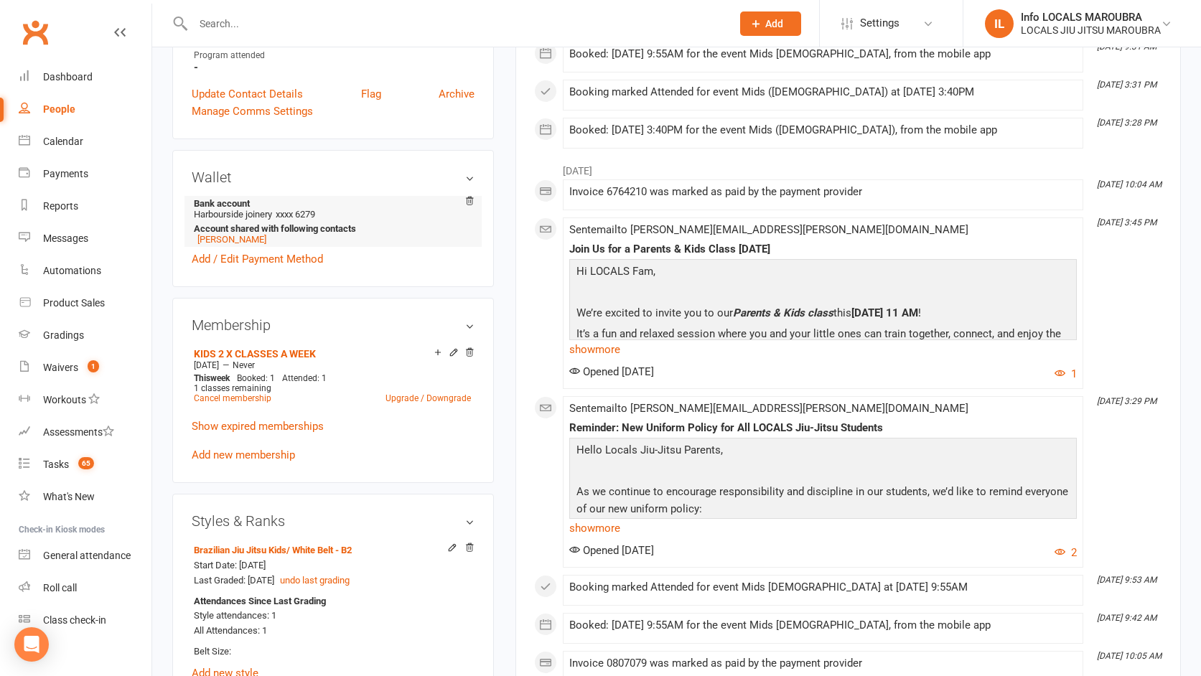
scroll to position [481, 0]
